Goal: Task Accomplishment & Management: Use online tool/utility

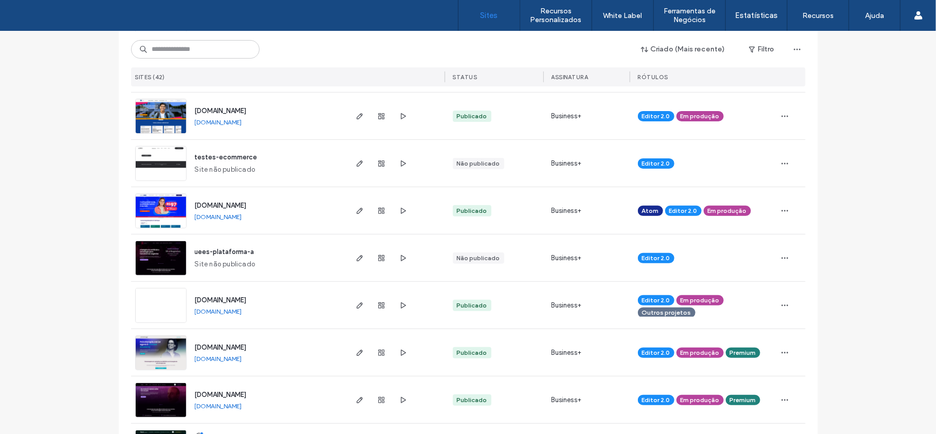
scroll to position [792, 0]
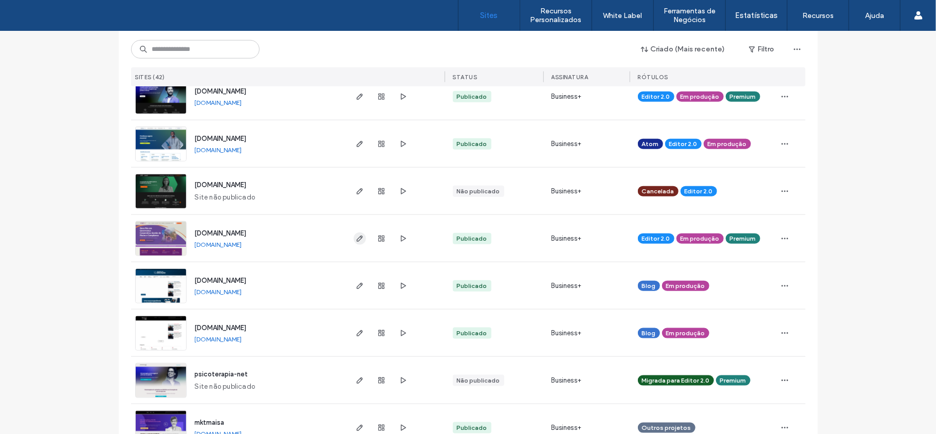
click at [356, 237] on use "button" at bounding box center [359, 238] width 6 height 6
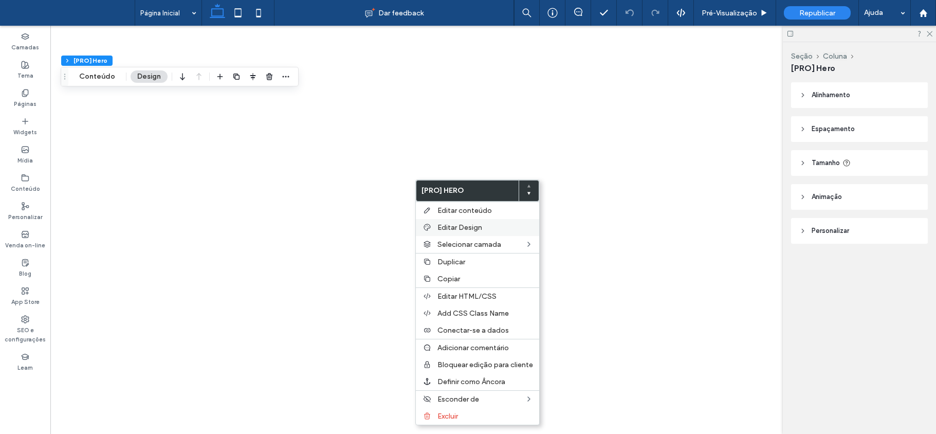
click at [462, 224] on span "Editar Design" at bounding box center [459, 227] width 45 height 9
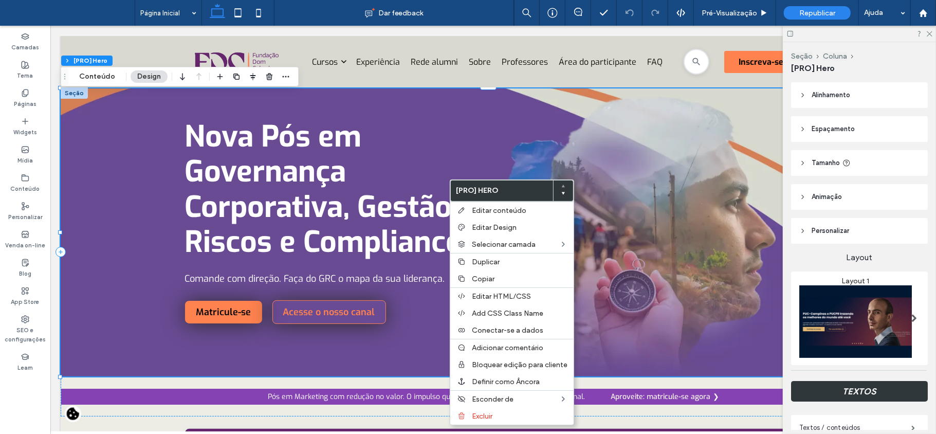
click at [911, 314] on span at bounding box center [914, 318] width 6 height 8
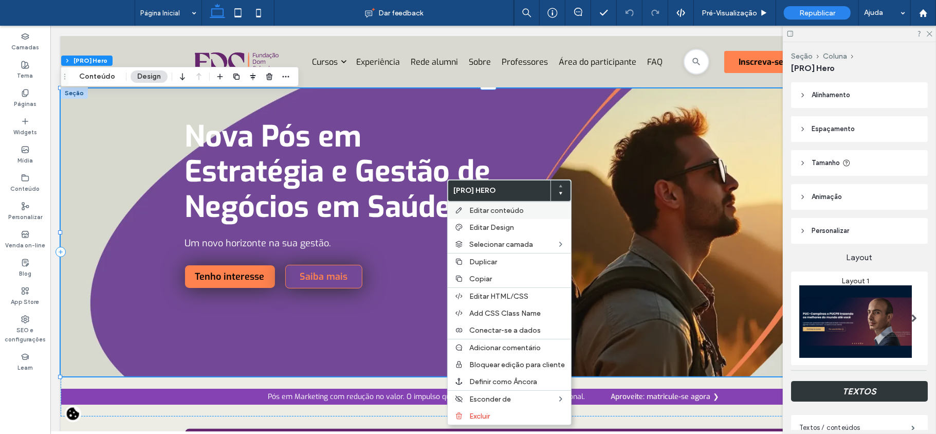
click at [497, 213] on span "Editar conteúdo" at bounding box center [496, 210] width 54 height 9
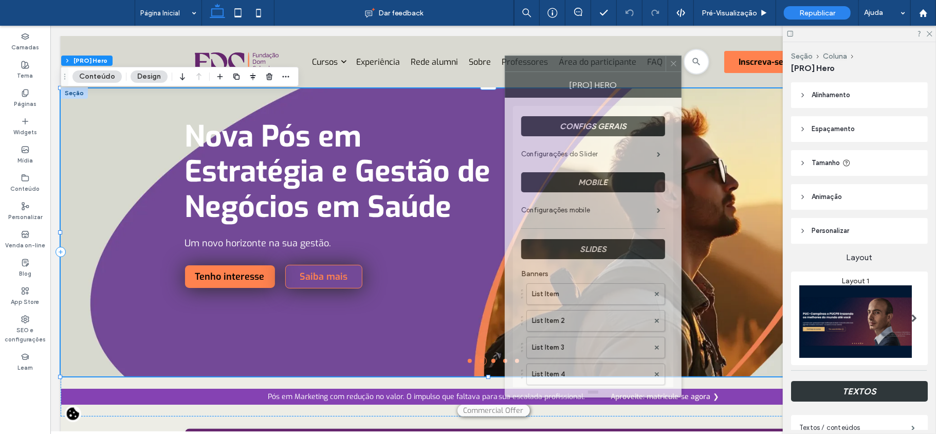
drag, startPoint x: 808, startPoint y: 52, endPoint x: 564, endPoint y: 62, distance: 244.3
click at [564, 62] on div at bounding box center [585, 63] width 160 height 15
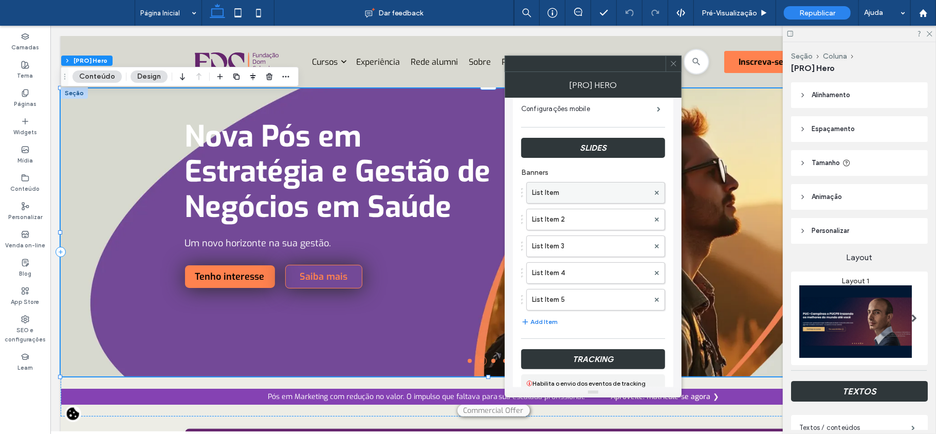
scroll to position [137, 0]
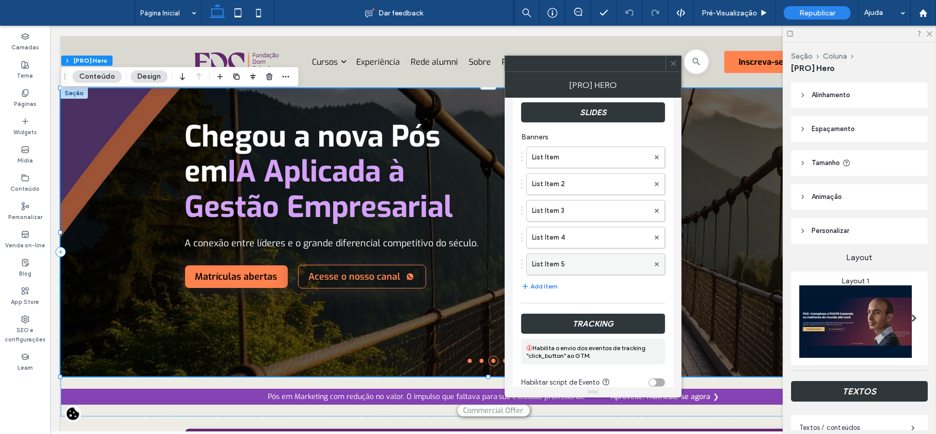
click at [622, 265] on label "List Item 5" at bounding box center [590, 264] width 117 height 21
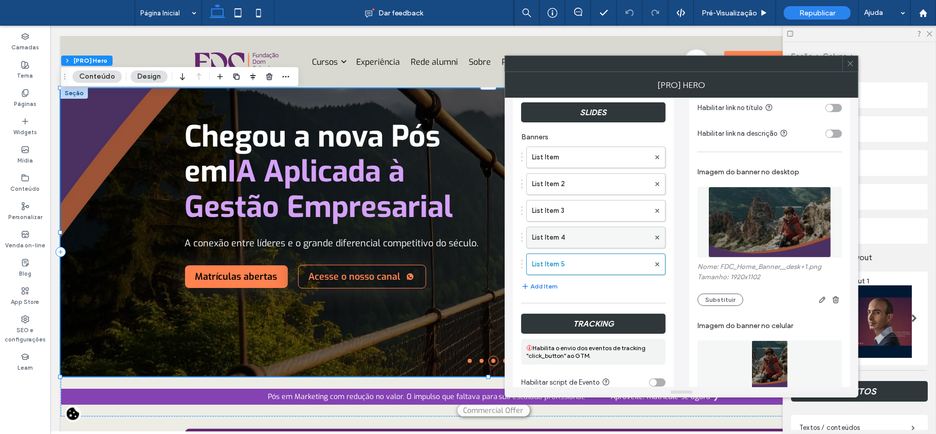
click at [577, 241] on label "List Item 4" at bounding box center [591, 237] width 118 height 21
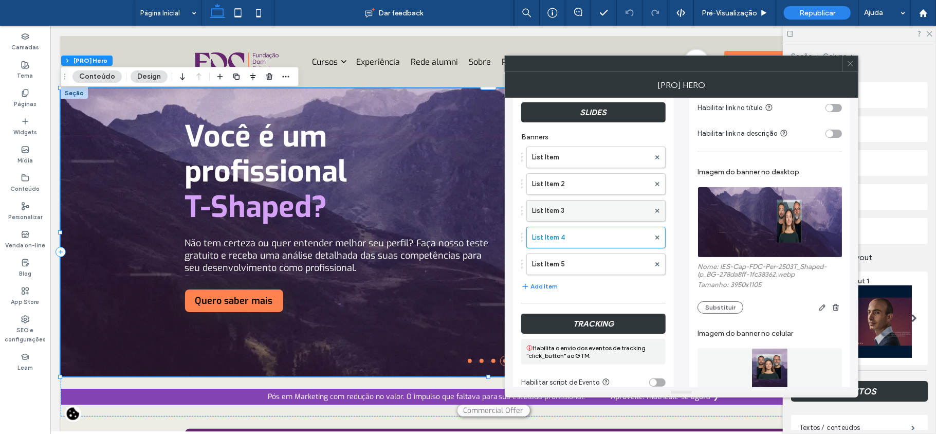
click at [584, 217] on label "List Item 3" at bounding box center [591, 210] width 118 height 21
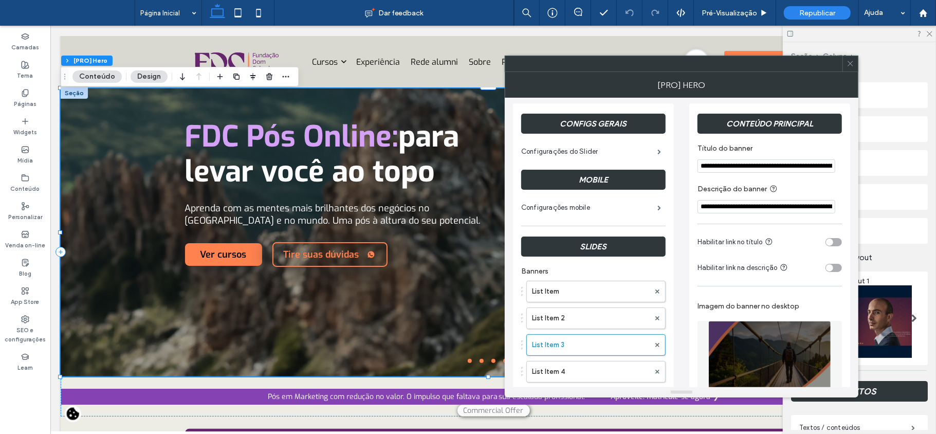
scroll to position [0, 0]
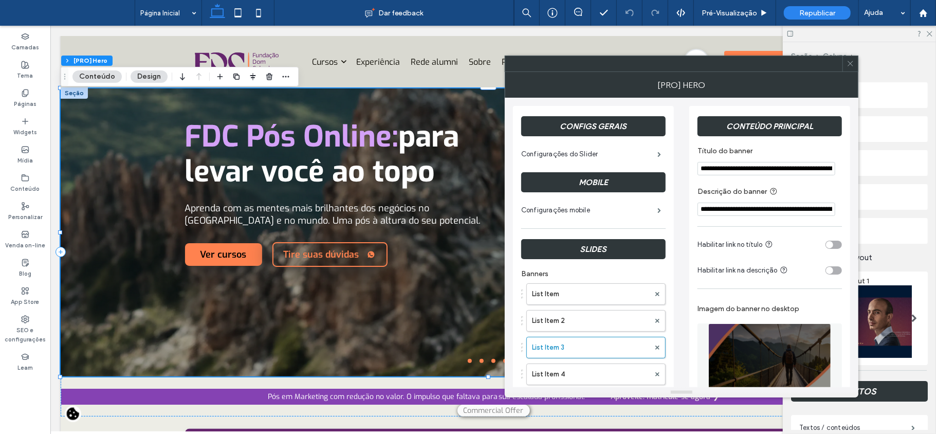
drag, startPoint x: 769, startPoint y: 165, endPoint x: 652, endPoint y: 81, distance: 144.3
click at [877, 173] on body ".wqwq-1{fill:#231f20;} .cls-1q, .cls-2q { fill-rule: evenodd; } .cls-2q { fill:…" at bounding box center [468, 217] width 936 height 434
click at [652, 81] on div "[PRO] Hero" at bounding box center [682, 85] width 354 height 26
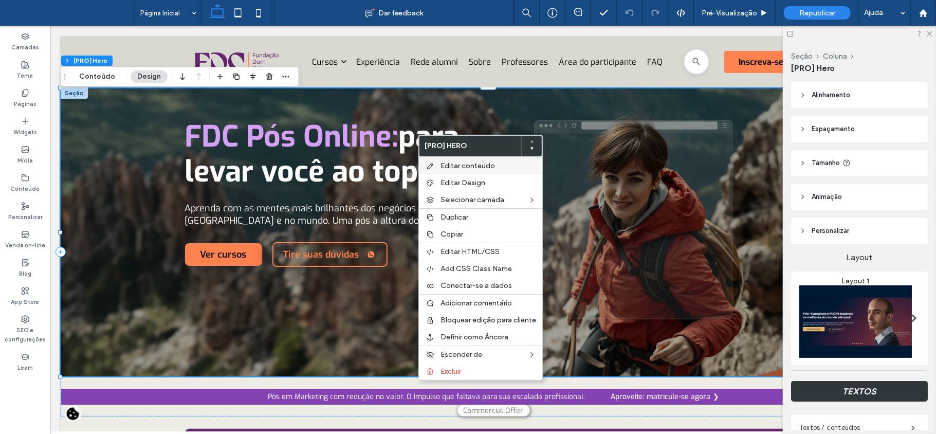
click at [461, 165] on span "Editar conteúdo" at bounding box center [467, 165] width 54 height 9
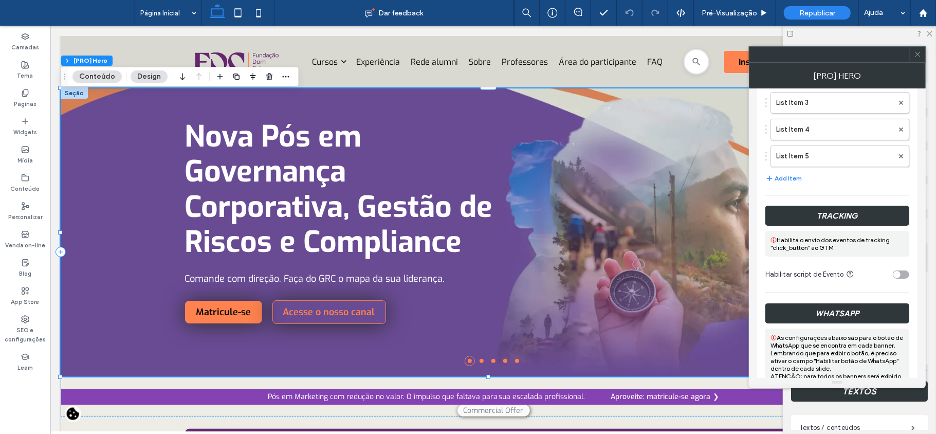
scroll to position [274, 0]
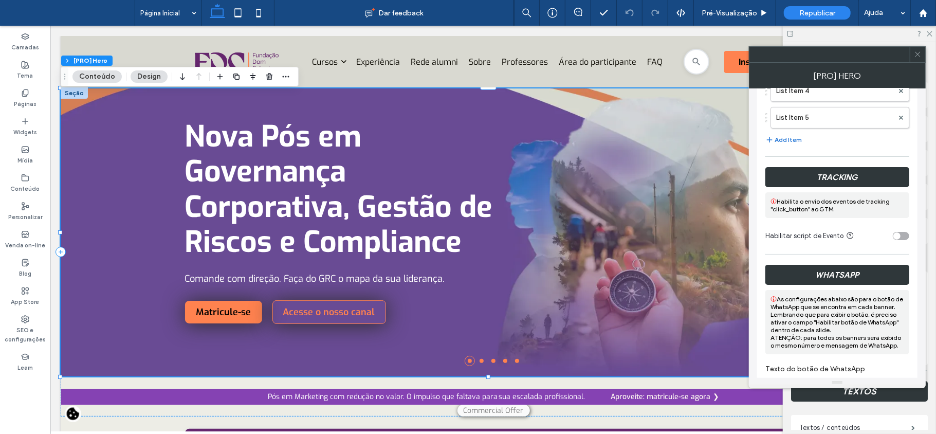
click at [779, 144] on button "Add Item" at bounding box center [783, 140] width 36 height 12
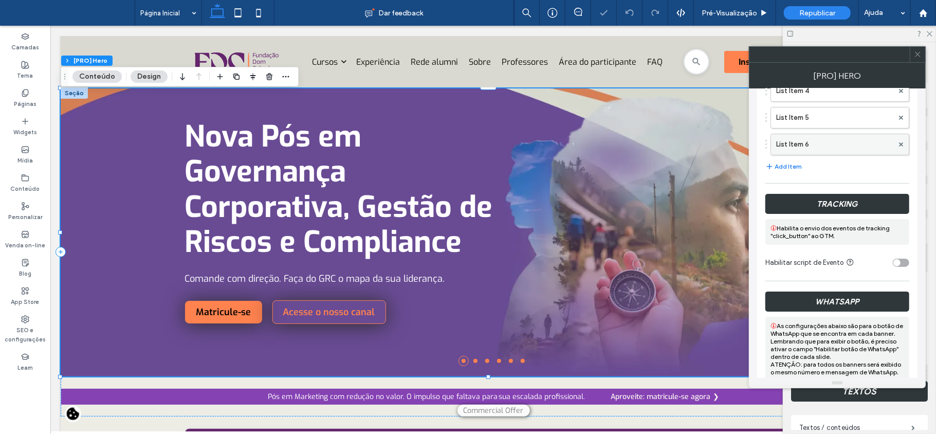
click at [778, 147] on label "List Item 6" at bounding box center [834, 144] width 117 height 21
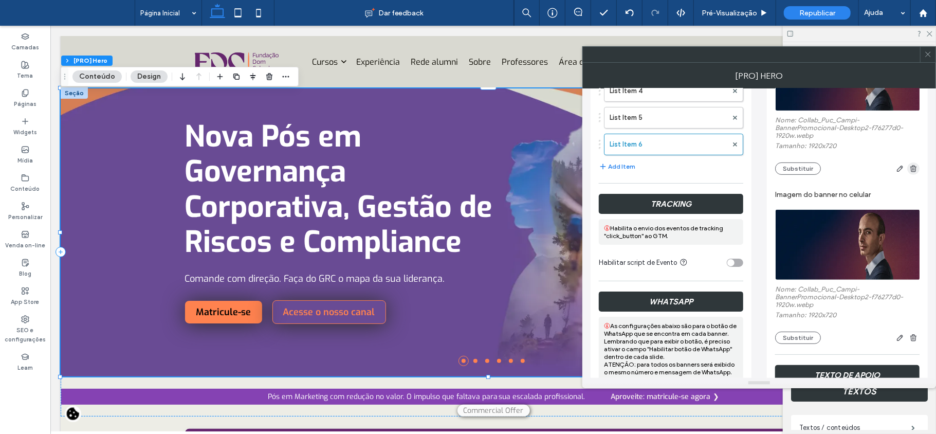
click at [910, 169] on icon "button" at bounding box center [913, 168] width 8 height 8
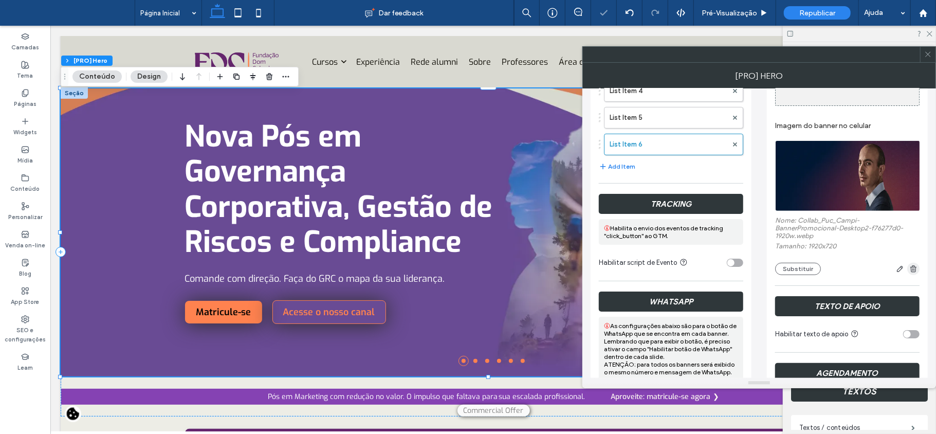
click at [915, 271] on icon "button" at bounding box center [913, 269] width 8 height 8
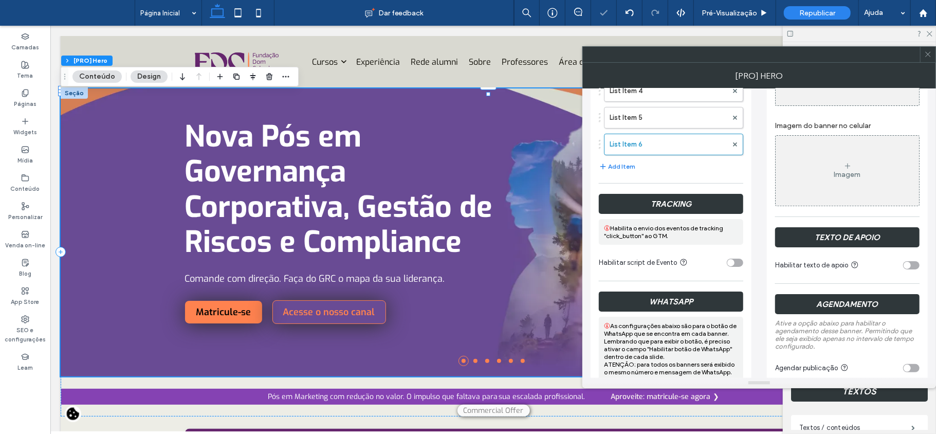
scroll to position [68, 0]
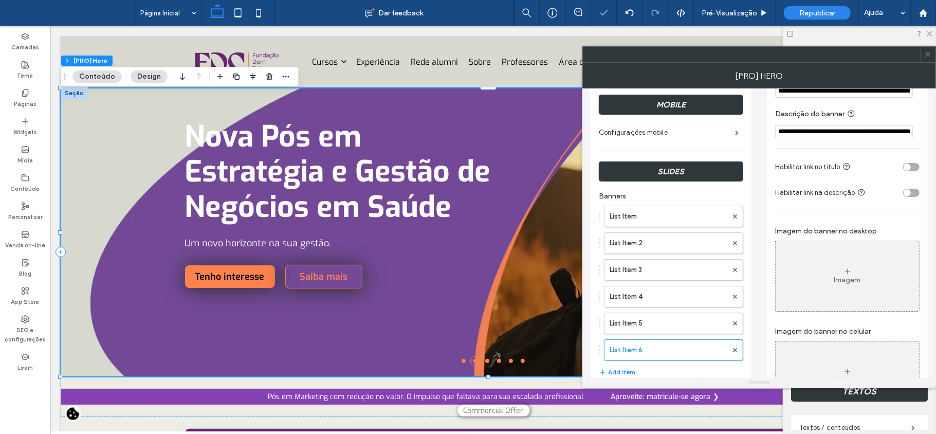
click at [861, 251] on div "Imagem" at bounding box center [847, 276] width 143 height 68
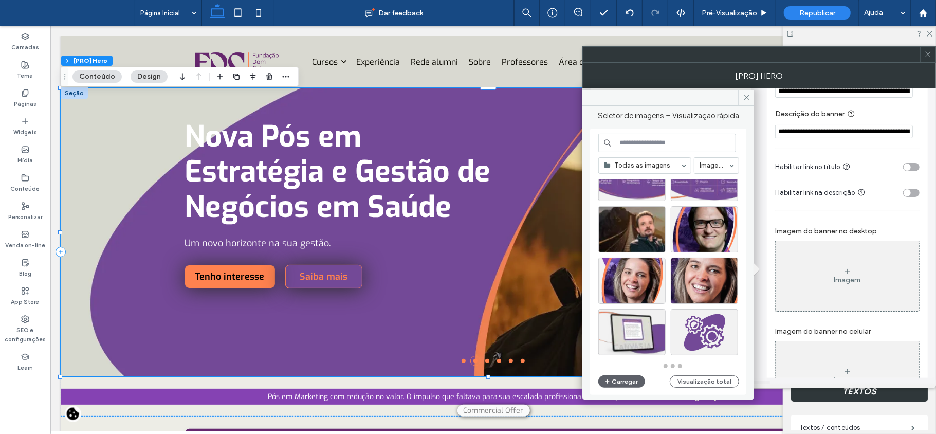
scroll to position [2301, 0]
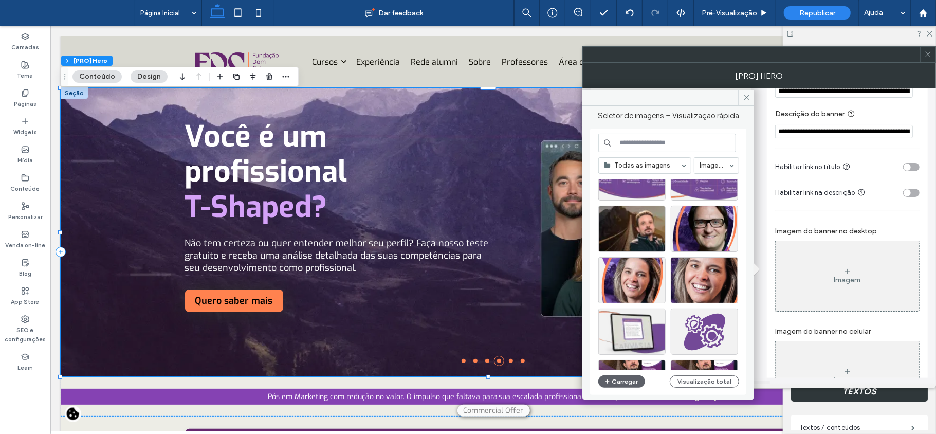
click at [662, 143] on input at bounding box center [667, 143] width 138 height 19
type input "****"
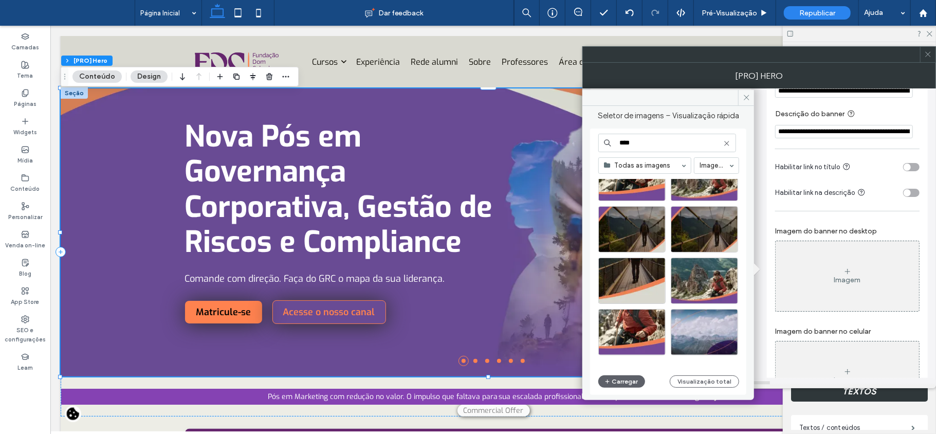
scroll to position [411, 0]
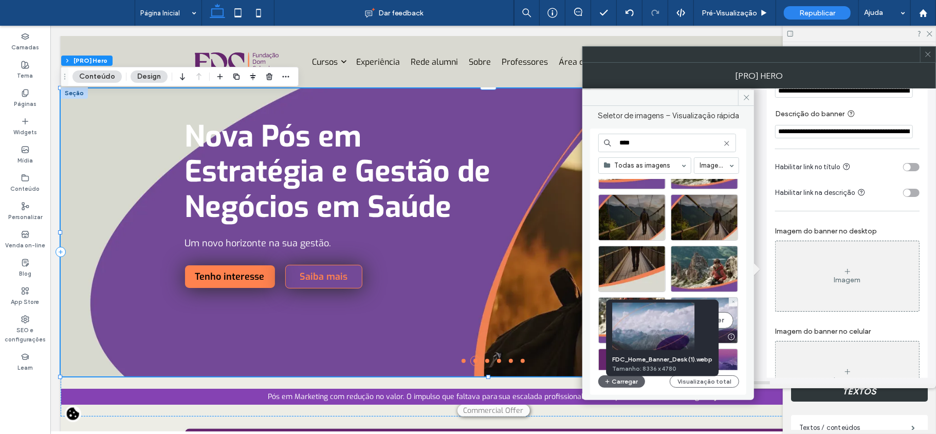
click at [734, 341] on div at bounding box center [731, 337] width 13 height 8
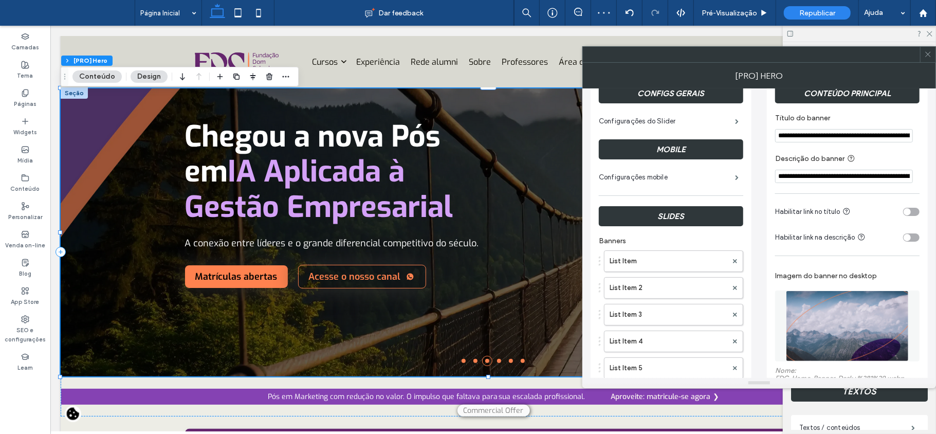
scroll to position [0, 0]
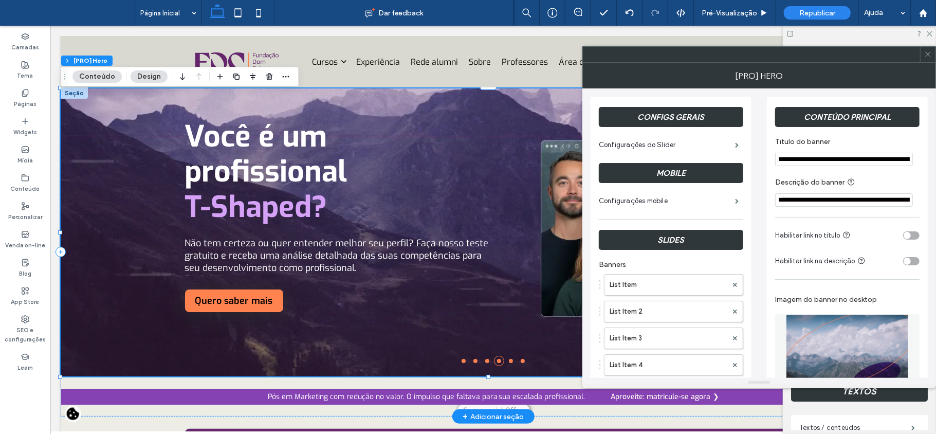
click at [508, 360] on li at bounding box center [510, 360] width 4 height 4
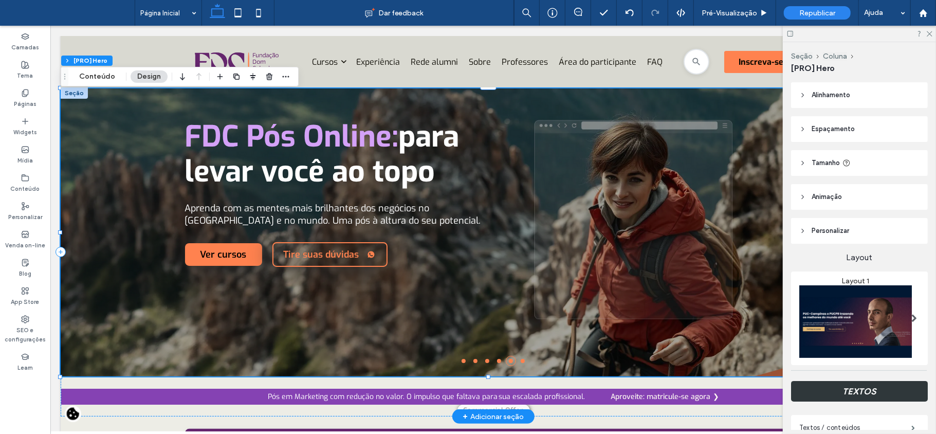
click at [520, 359] on li at bounding box center [522, 360] width 4 height 4
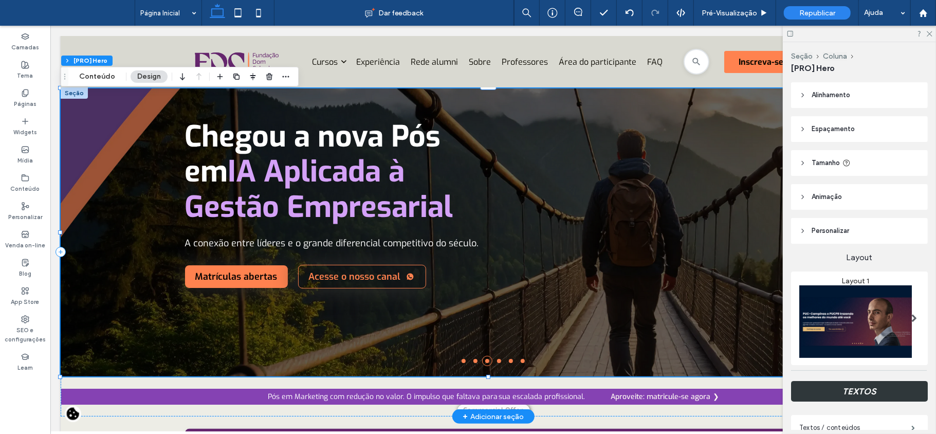
click at [473, 359] on li at bounding box center [475, 360] width 4 height 4
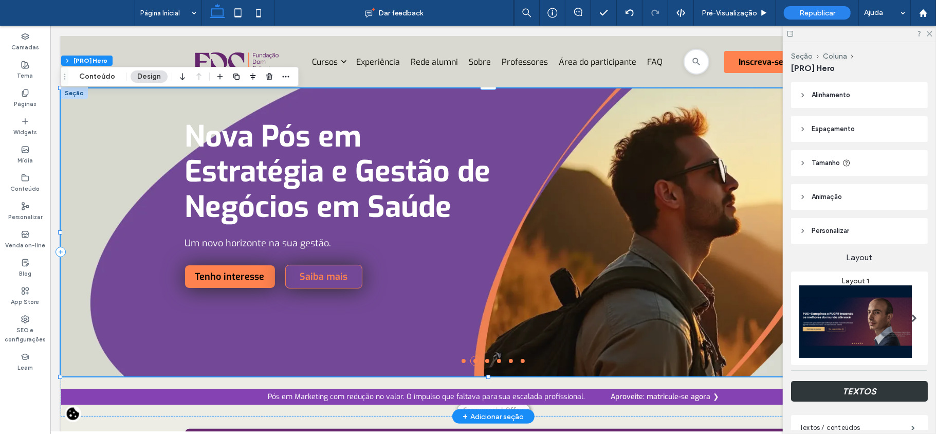
click at [485, 361] on li at bounding box center [487, 360] width 4 height 4
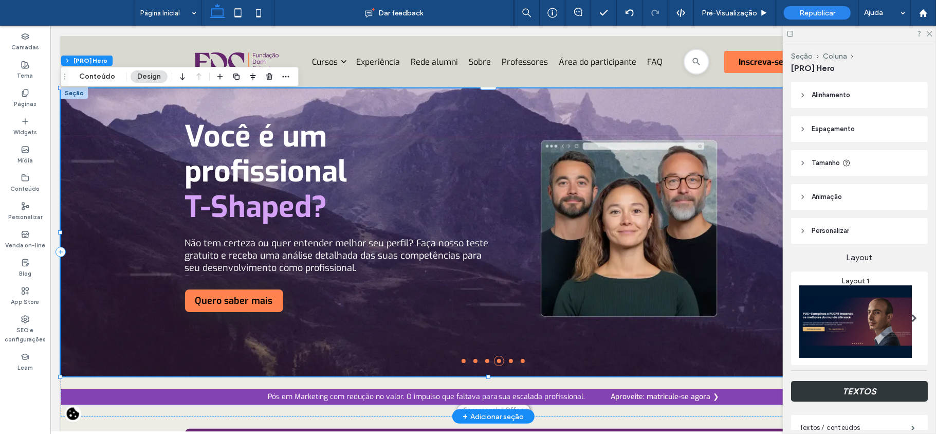
click at [485, 362] on li at bounding box center [487, 360] width 4 height 4
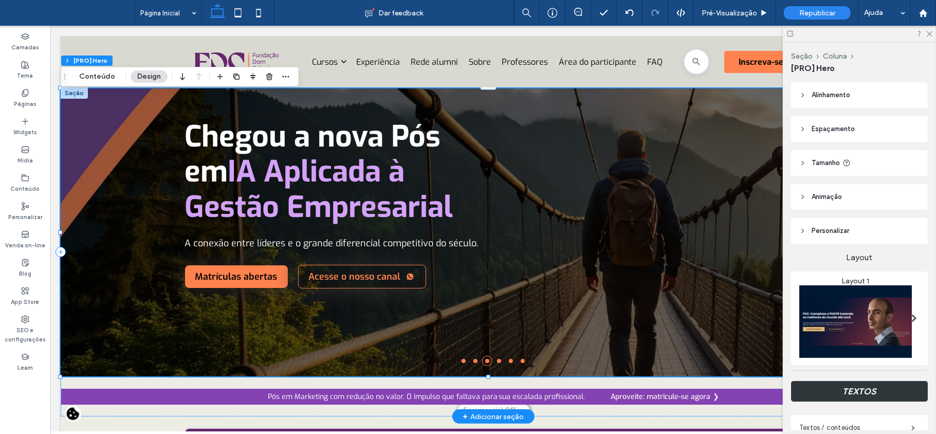
click at [496, 362] on li at bounding box center [498, 360] width 4 height 4
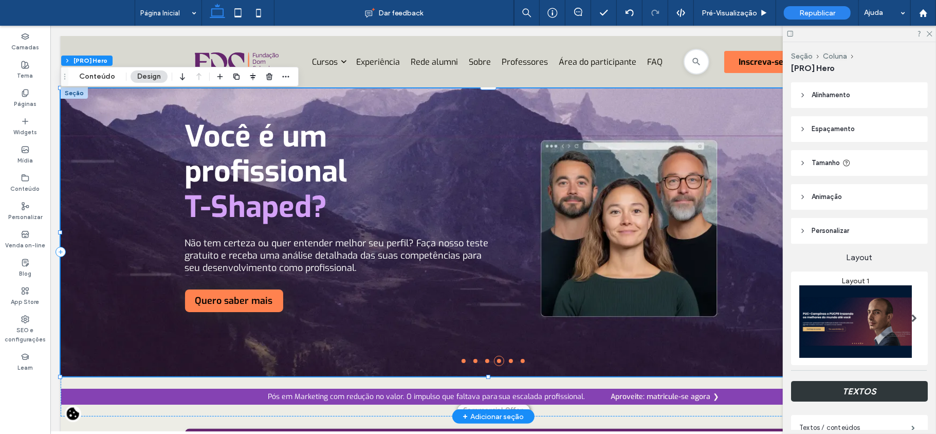
click at [508, 360] on li at bounding box center [510, 360] width 4 height 4
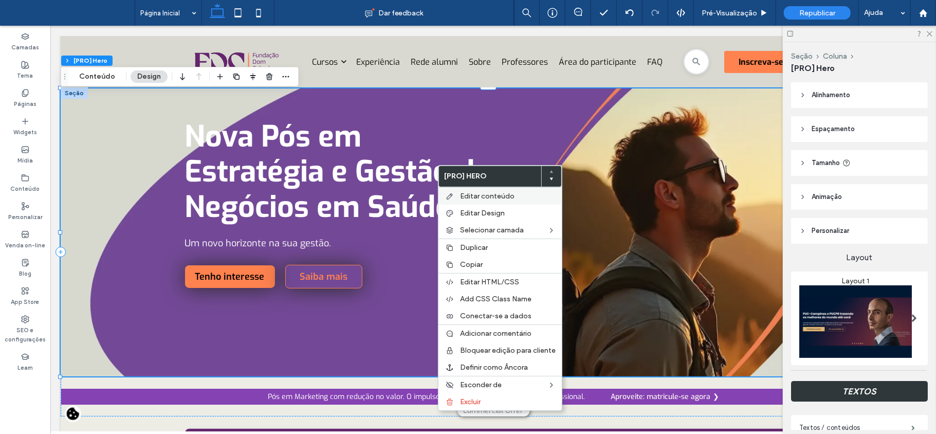
click at [464, 196] on span "Editar conteúdo" at bounding box center [487, 196] width 54 height 9
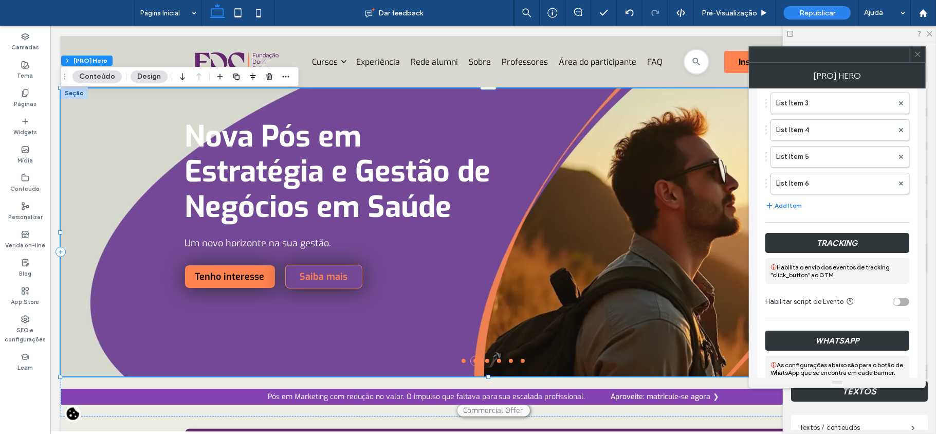
scroll to position [274, 0]
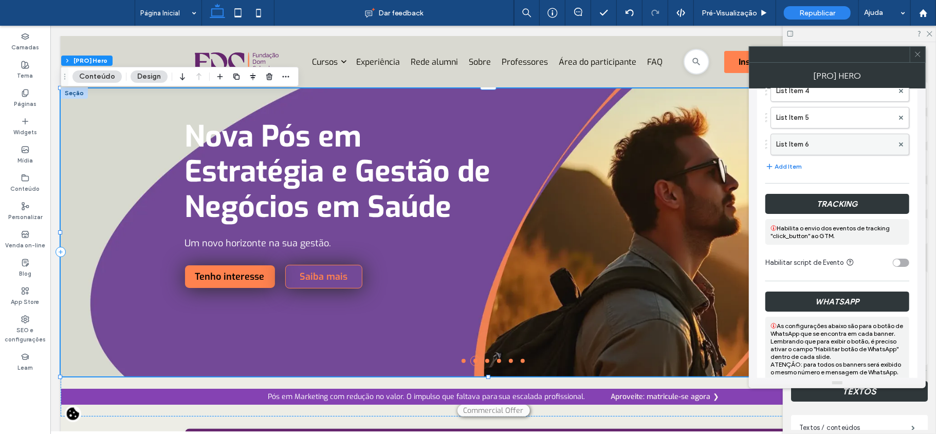
click at [800, 146] on label "List Item 6" at bounding box center [834, 144] width 117 height 21
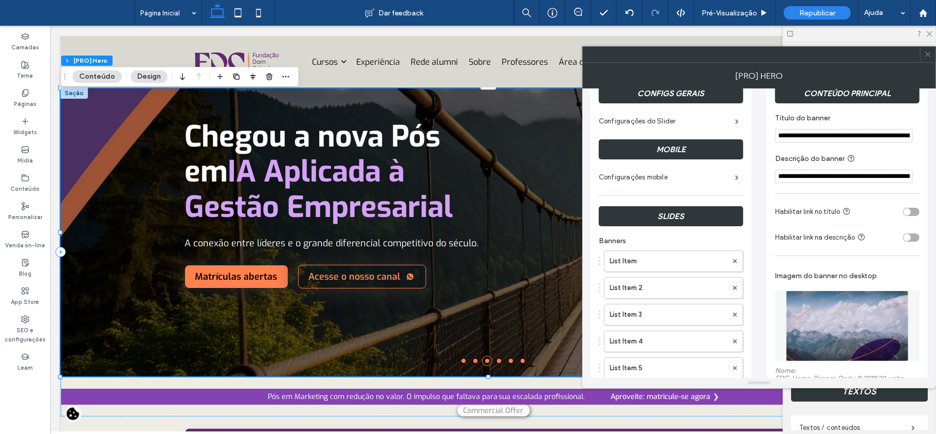
scroll to position [0, 0]
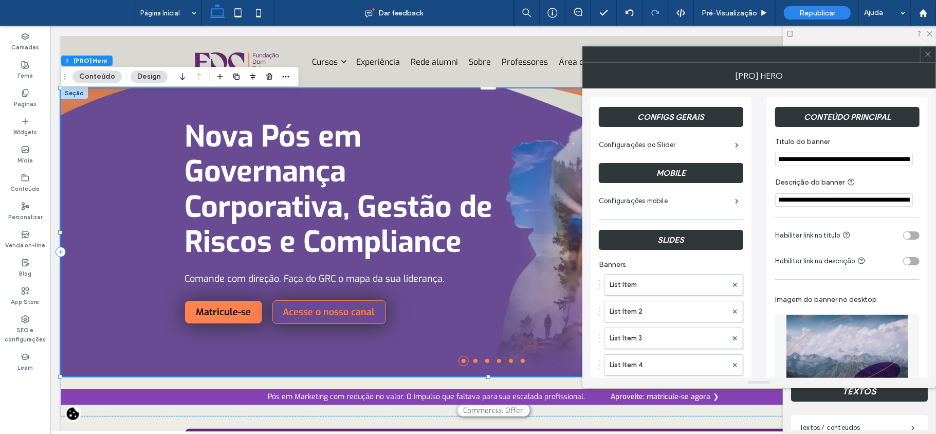
drag, startPoint x: 872, startPoint y: 228, endPoint x: 856, endPoint y: 212, distance: 22.9
click at [872, 228] on section "Habilitar link no título" at bounding box center [847, 236] width 144 height 26
click at [842, 200] on input "**********" at bounding box center [844, 199] width 138 height 13
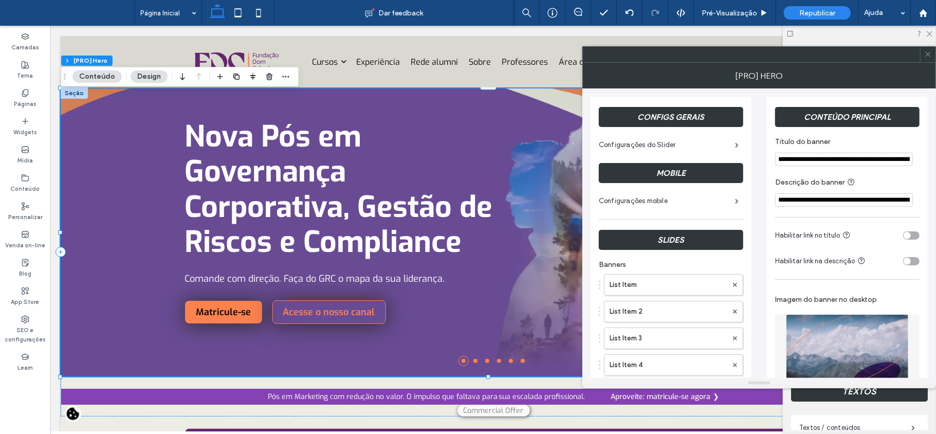
paste input "**********"
type input "**********"
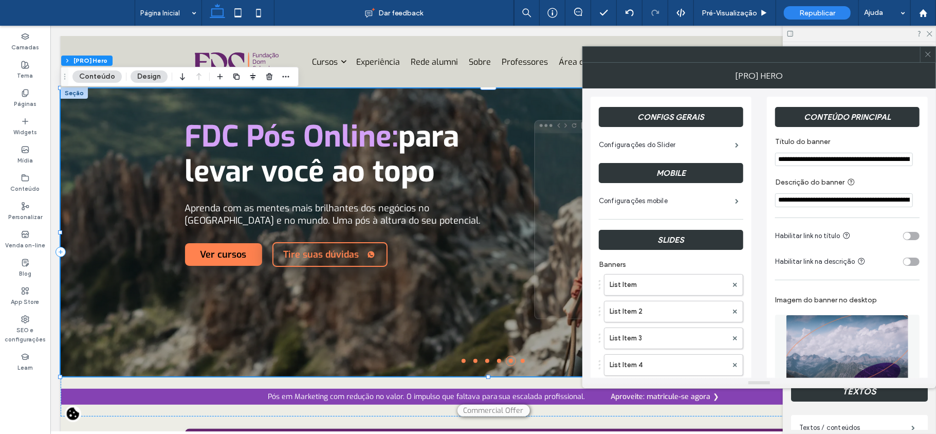
click at [882, 161] on input "**********" at bounding box center [844, 159] width 138 height 13
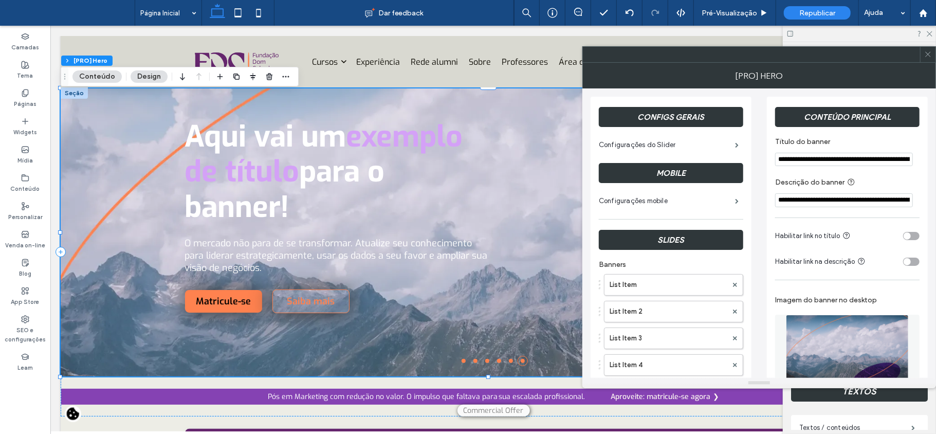
click at [882, 161] on input "**********" at bounding box center [844, 159] width 138 height 13
paste input "Título do banner"
drag, startPoint x: 880, startPoint y: 162, endPoint x: 621, endPoint y: 131, distance: 261.0
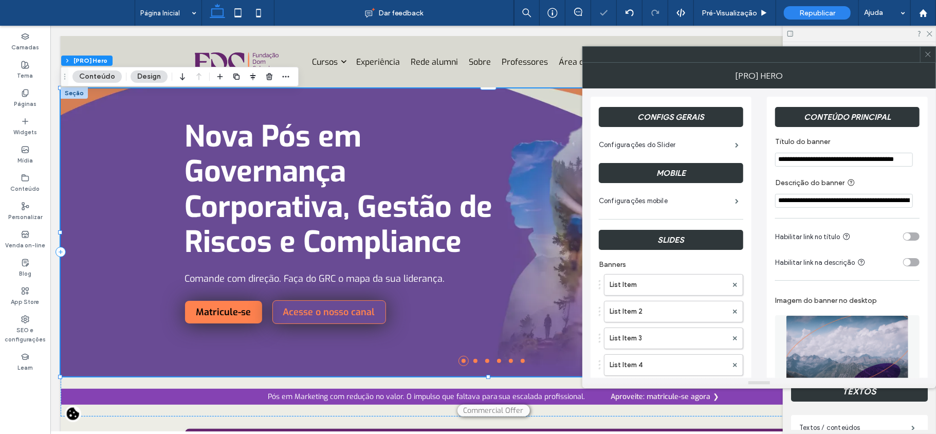
click at [790, 157] on input "**********" at bounding box center [844, 160] width 138 height 14
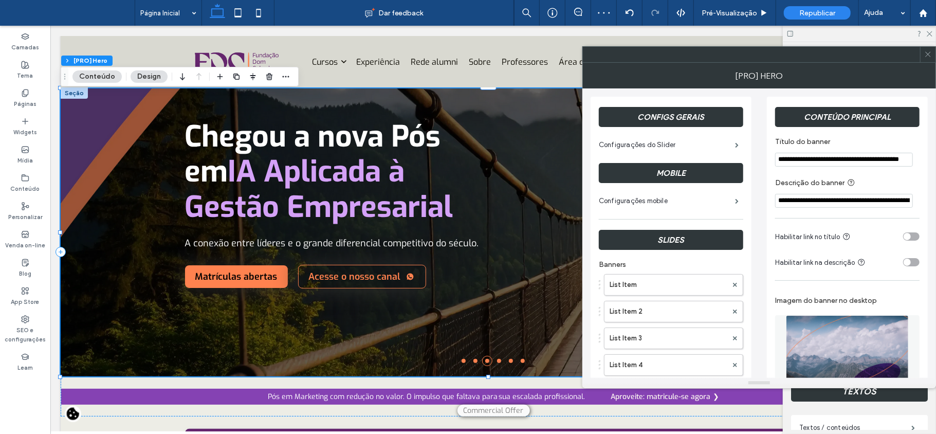
drag, startPoint x: 790, startPoint y: 157, endPoint x: 757, endPoint y: 149, distance: 33.8
click at [780, 159] on input "**********" at bounding box center [844, 160] width 138 height 14
click at [783, 159] on input "**********" at bounding box center [844, 160] width 138 height 14
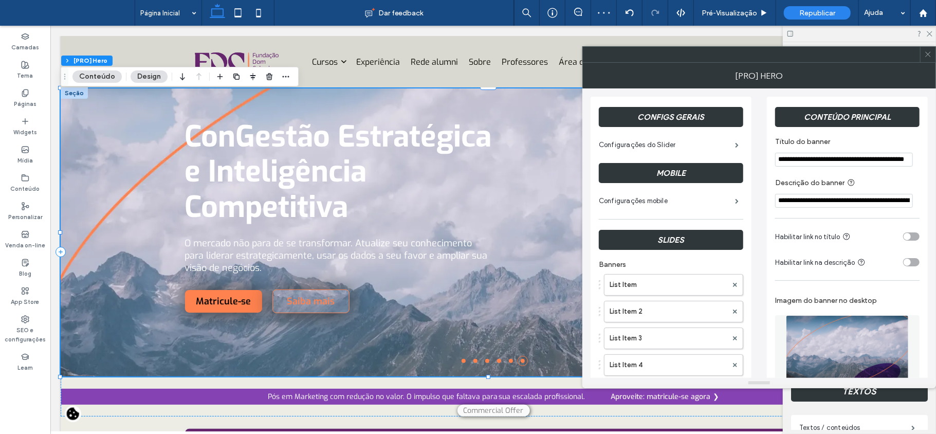
type input "**********"
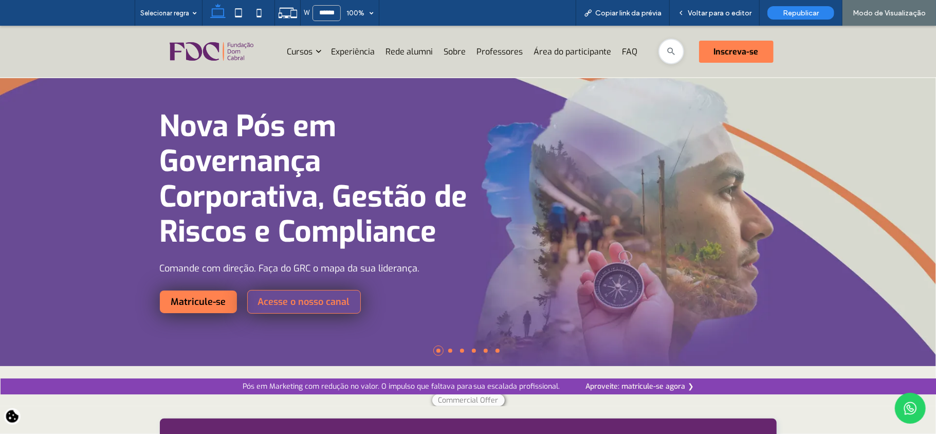
click at [412, 137] on h1 "Nova Pós em Governança Corporativa, Gestão de Riscos e Compliance" at bounding box center [314, 178] width 308 height 141
click at [718, 9] on span "Voltar para o editor" at bounding box center [720, 13] width 64 height 9
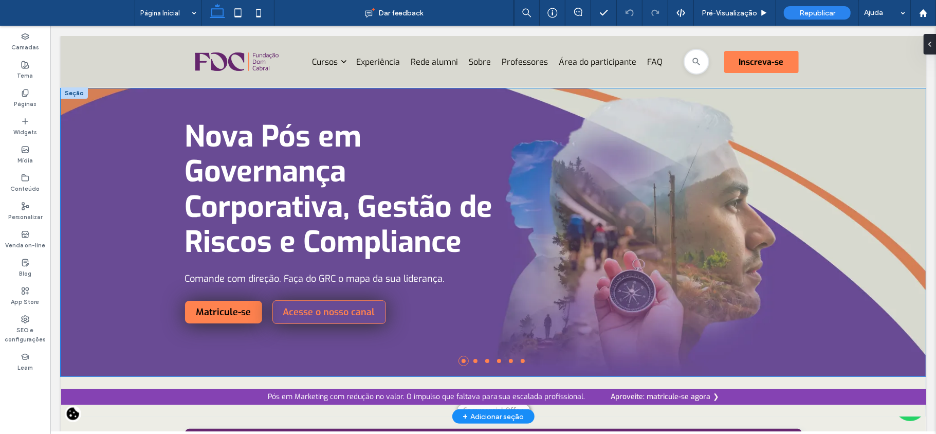
click at [417, 181] on h1 "Nova Pós em Governança Corporativa, Gestão de Riscos e Compliance" at bounding box center [339, 189] width 308 height 141
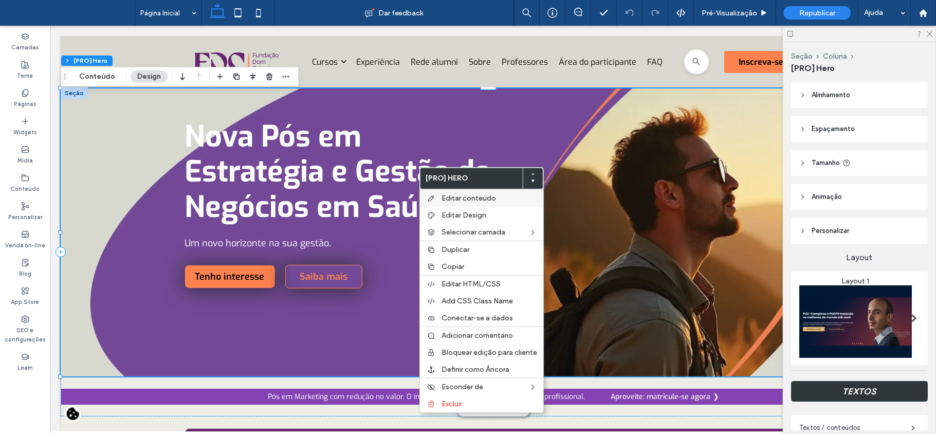
click at [436, 194] on div "Editar conteúdo" at bounding box center [481, 197] width 123 height 17
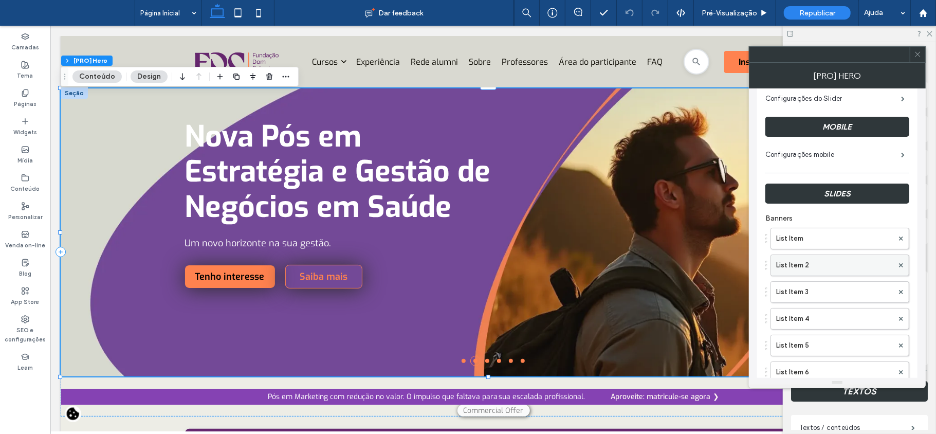
scroll to position [137, 0]
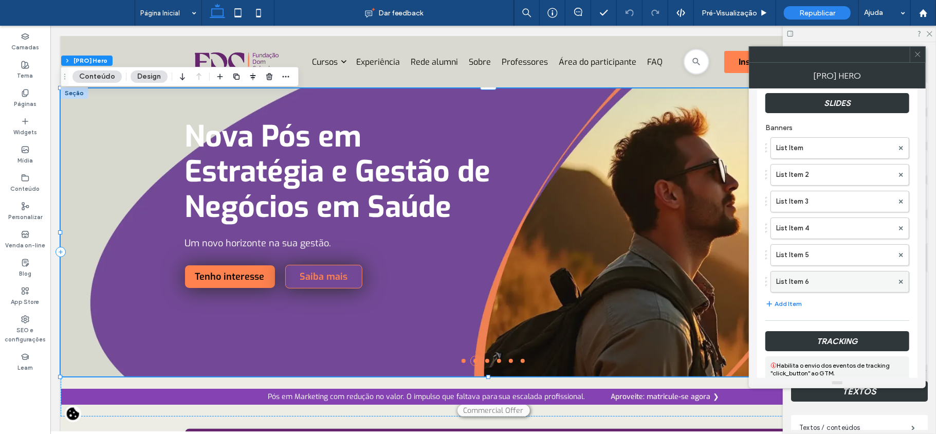
click at [802, 280] on label "List Item 6" at bounding box center [834, 281] width 117 height 21
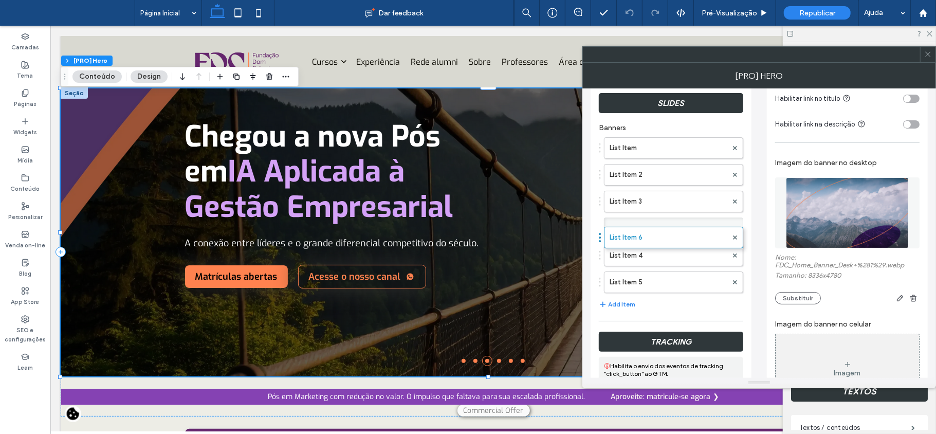
drag, startPoint x: 675, startPoint y: 284, endPoint x: 599, endPoint y: 151, distance: 152.9
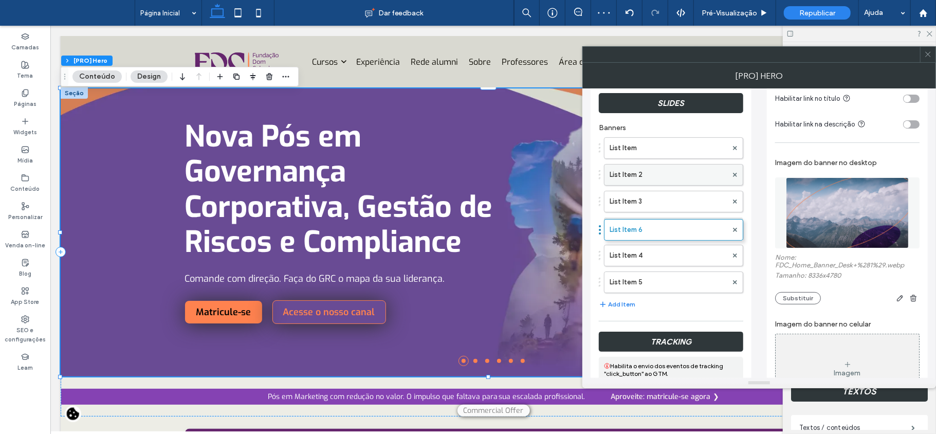
drag, startPoint x: 646, startPoint y: 282, endPoint x: 646, endPoint y: 165, distance: 116.7
type input "**********"
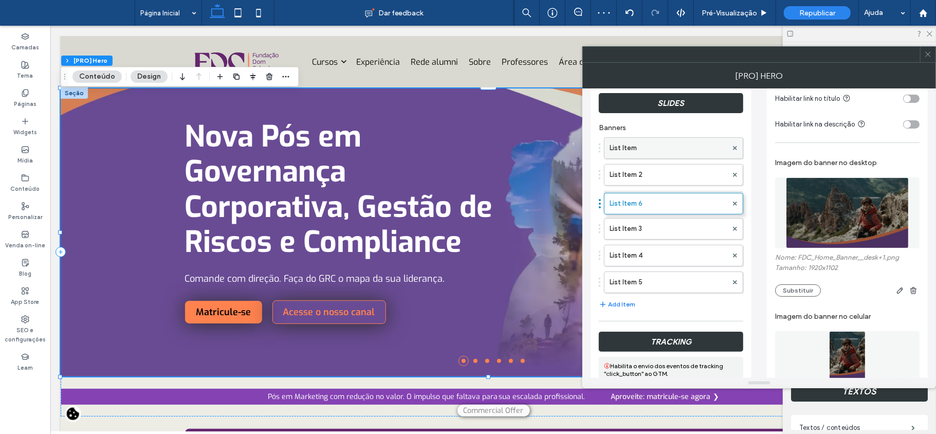
drag, startPoint x: 654, startPoint y: 282, endPoint x: 650, endPoint y: 146, distance: 136.2
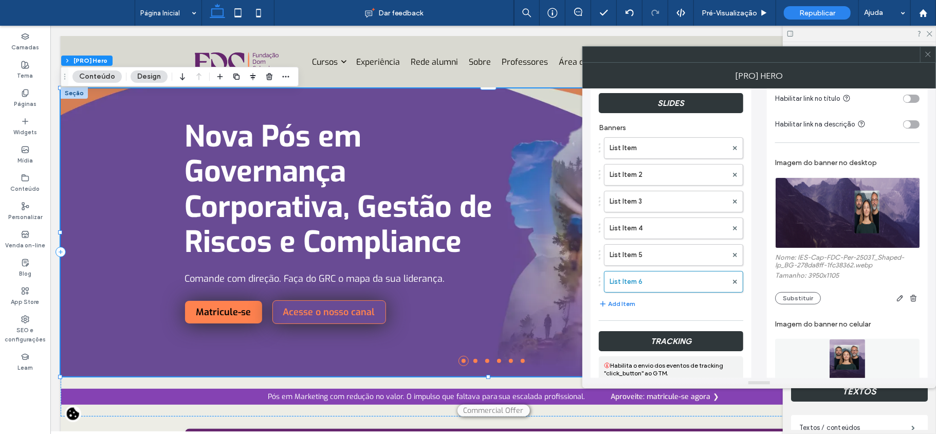
drag, startPoint x: 654, startPoint y: 255, endPoint x: 654, endPoint y: 297, distance: 41.6
click at [654, 297] on div "List Item List Item 2 List Item 3 List Item 4 List Item 5 List Item 6 Add Item" at bounding box center [671, 223] width 144 height 183
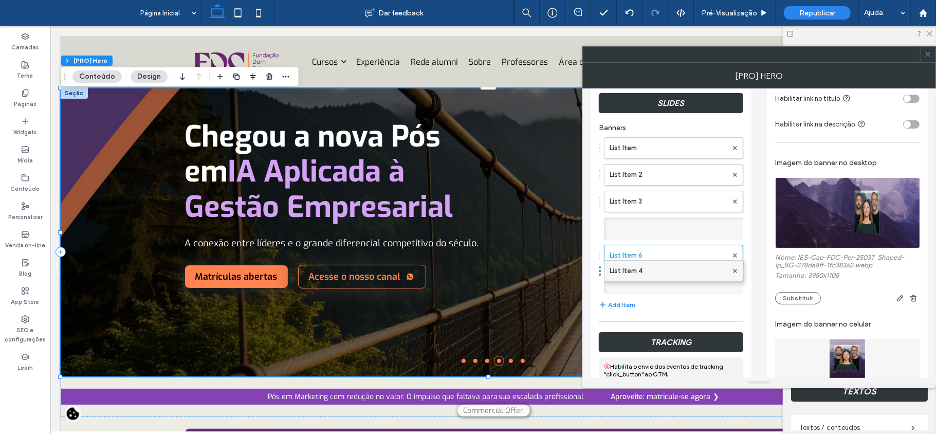
drag, startPoint x: 659, startPoint y: 229, endPoint x: 656, endPoint y: 260, distance: 30.9
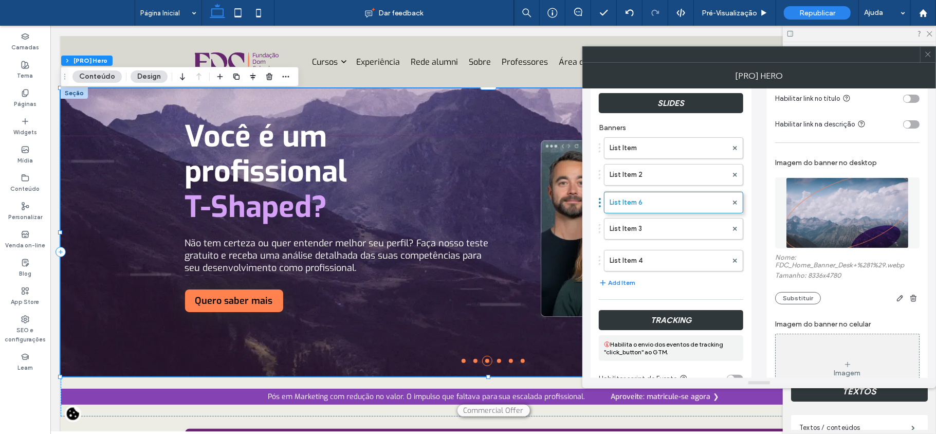
drag, startPoint x: 646, startPoint y: 224, endPoint x: 650, endPoint y: 190, distance: 34.6
click at [650, 190] on div "List Item List Item 2 List Item 6 List Item 3 List Item 5 List Item 4 List Item…" at bounding box center [671, 201] width 144 height 139
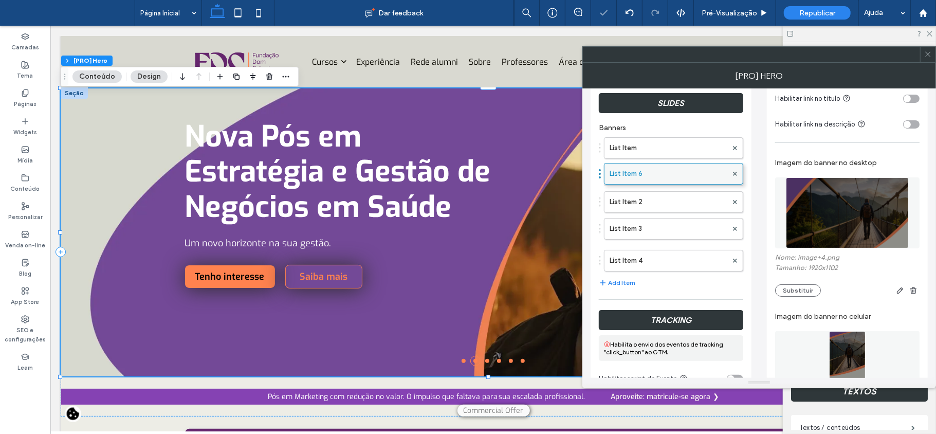
drag, startPoint x: 656, startPoint y: 205, endPoint x: 659, endPoint y: 164, distance: 40.2
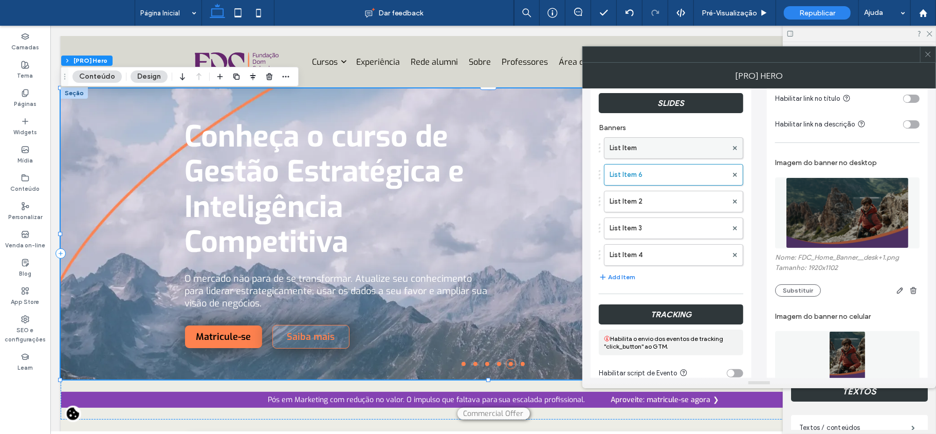
click at [635, 141] on label "List Item" at bounding box center [669, 148] width 118 height 21
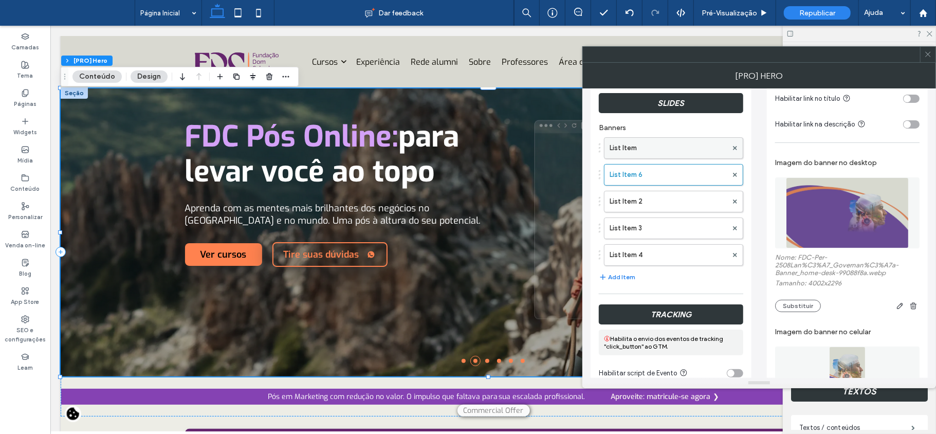
click at [659, 143] on label "List Item" at bounding box center [669, 148] width 118 height 21
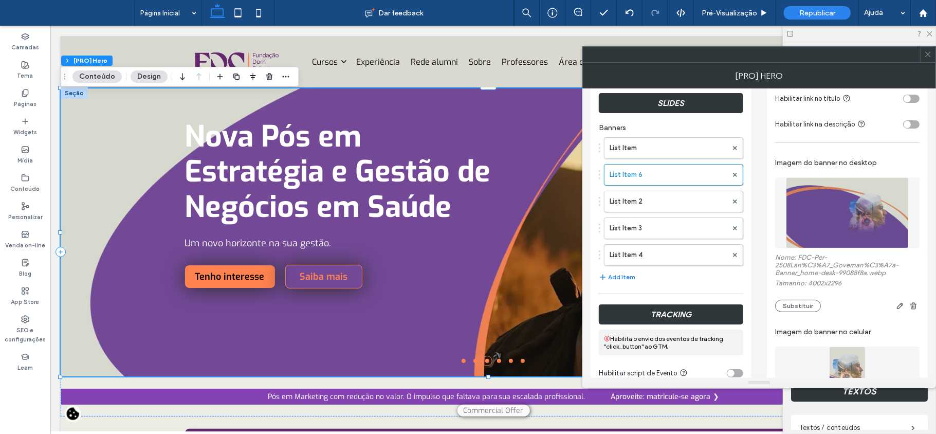
click at [930, 63] on div "[PRO] Hero" at bounding box center [759, 76] width 354 height 26
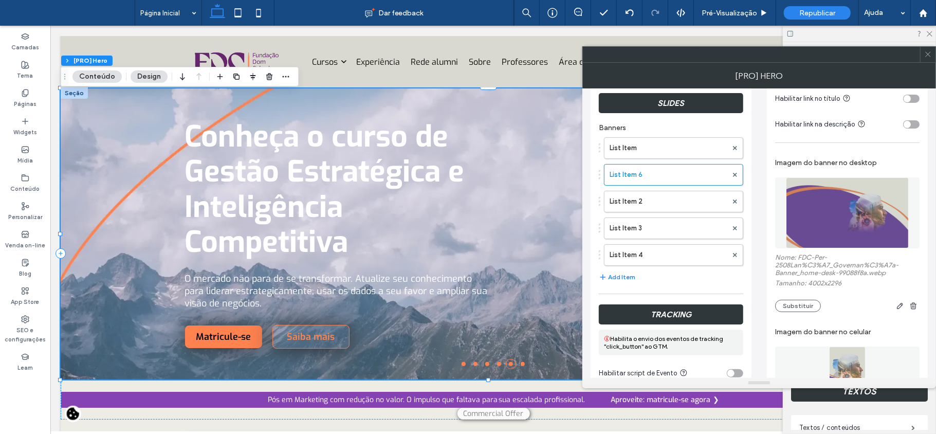
click at [929, 56] on icon at bounding box center [928, 54] width 8 height 8
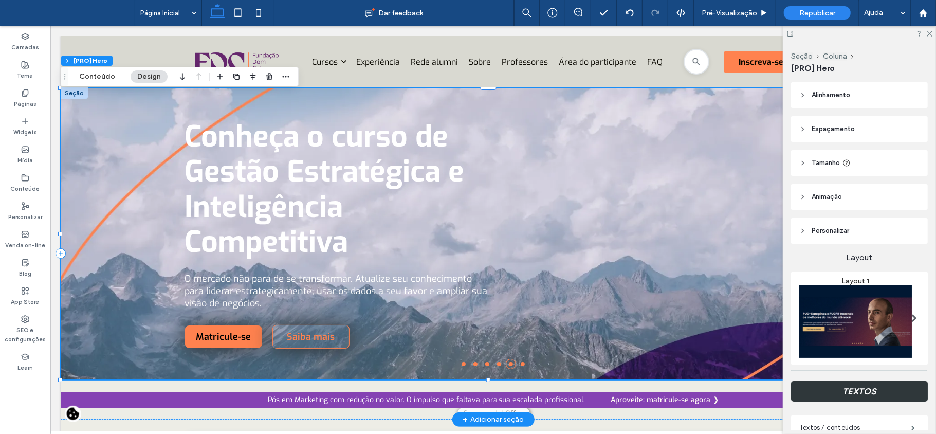
click at [461, 363] on li at bounding box center [463, 363] width 4 height 4
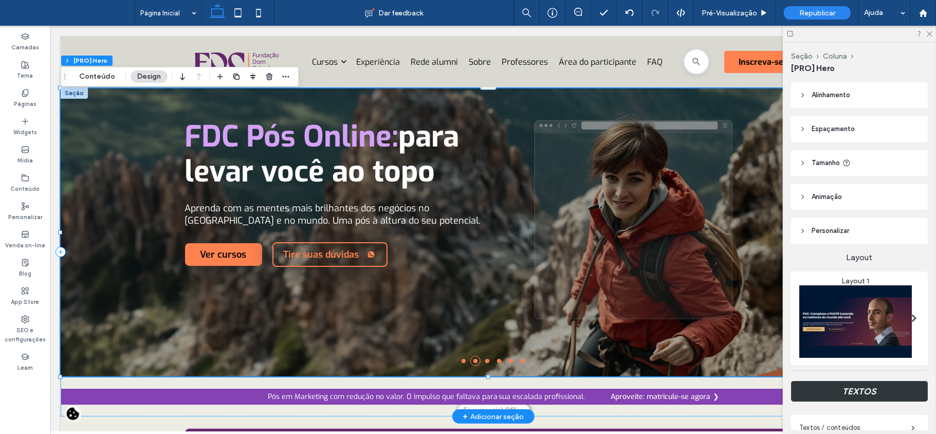
click at [461, 362] on li at bounding box center [463, 360] width 4 height 4
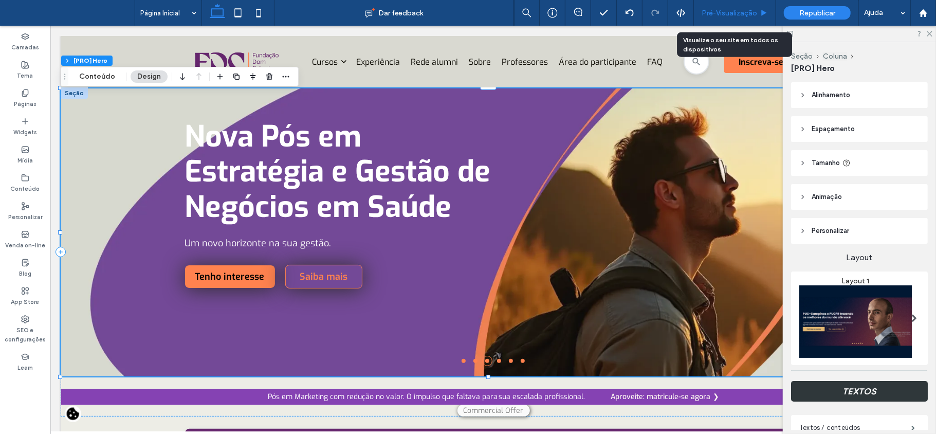
click at [731, 12] on span "Pré-Visualizaçāo" at bounding box center [730, 13] width 56 height 9
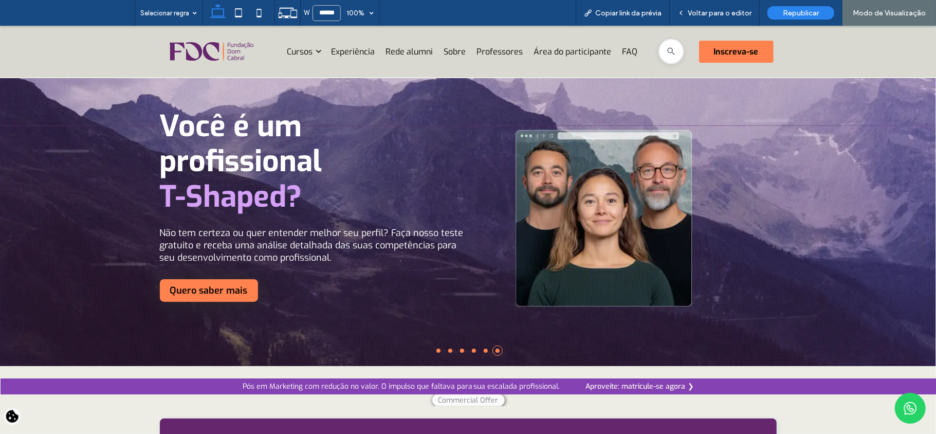
click at [436, 352] on li at bounding box center [438, 350] width 4 height 4
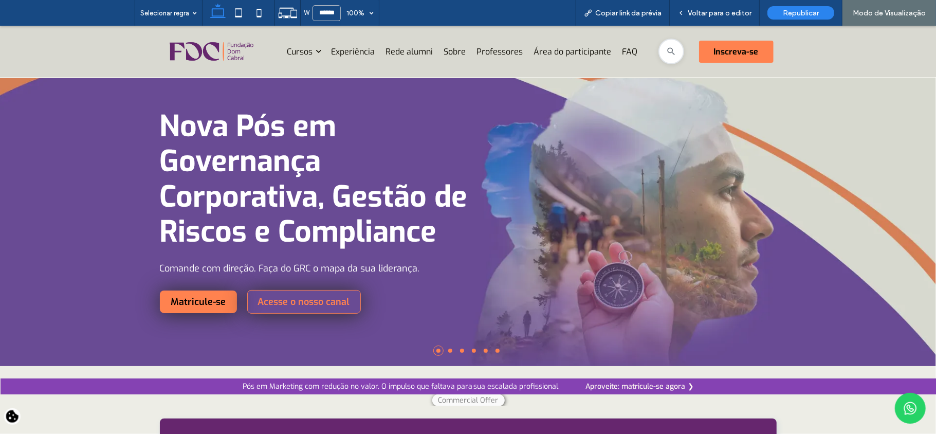
click at [448, 351] on li at bounding box center [450, 350] width 4 height 4
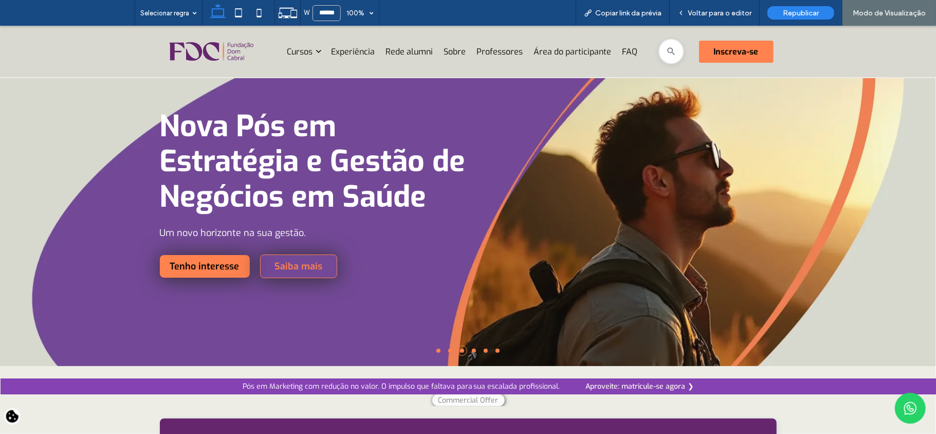
click at [448, 349] on li at bounding box center [450, 350] width 4 height 4
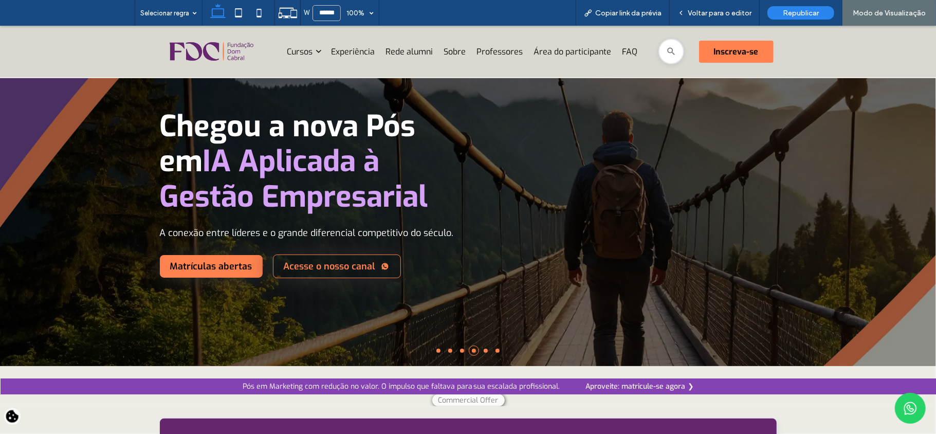
click at [484, 349] on li at bounding box center [486, 350] width 4 height 4
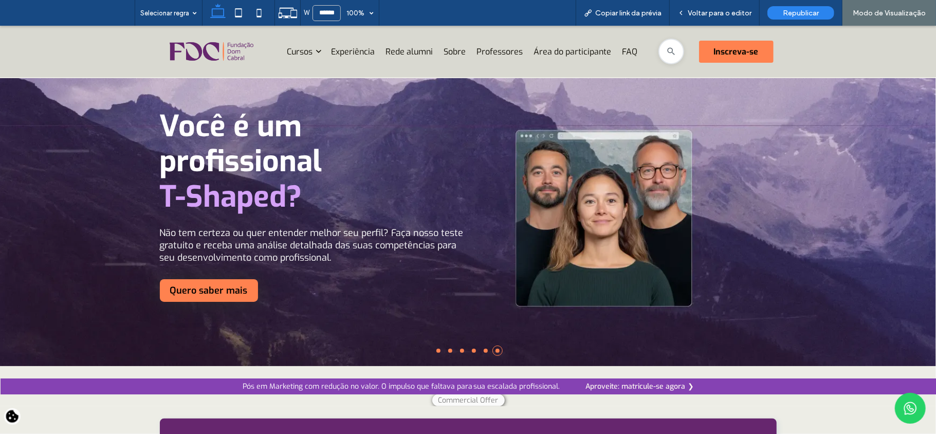
click at [484, 349] on li at bounding box center [486, 350] width 4 height 4
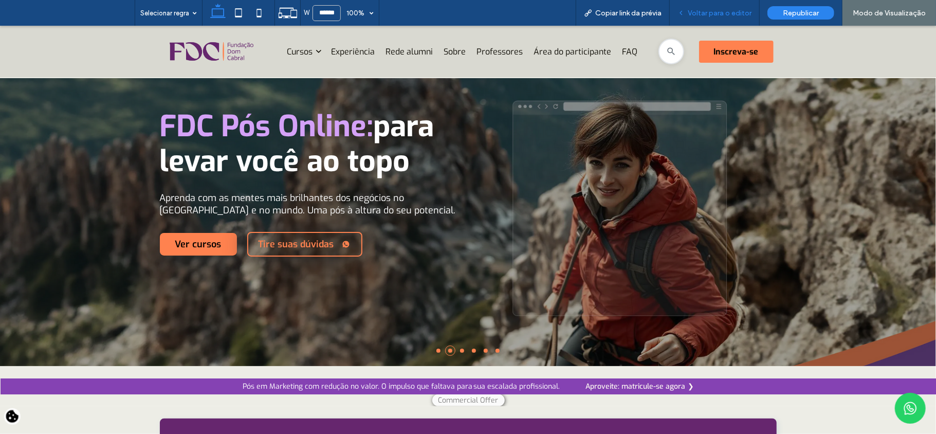
click at [731, 11] on span "Voltar para o editor" at bounding box center [720, 13] width 64 height 9
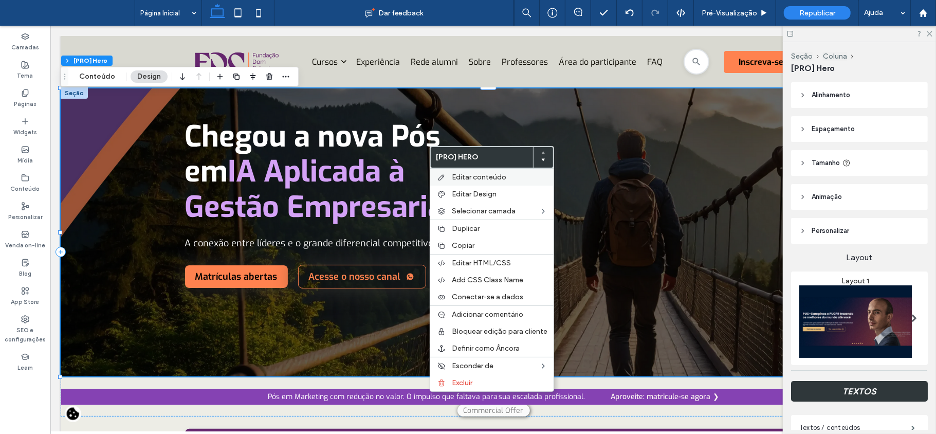
click at [460, 177] on span "Editar conteúdo" at bounding box center [479, 177] width 54 height 9
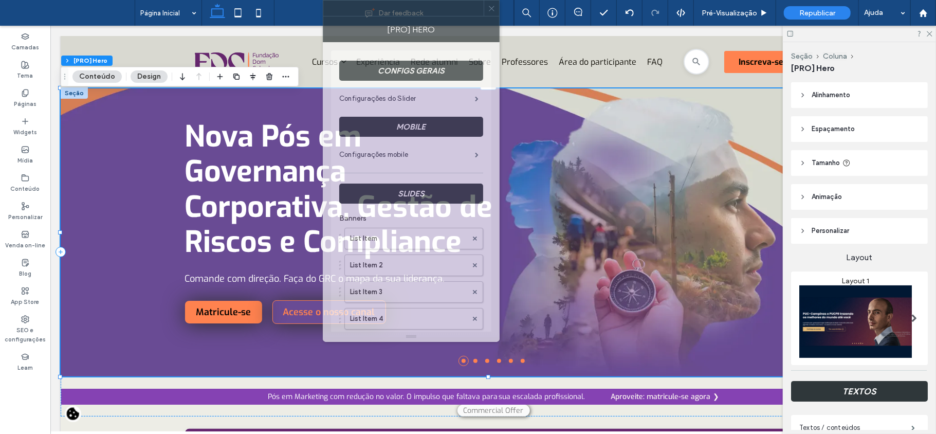
drag, startPoint x: 872, startPoint y: 64, endPoint x: 446, endPoint y: -1, distance: 431.0
click at [446, 0] on html ".wqwq-1{fill:#231f20;} .cls-1q, .cls-2q { fill-rule: evenodd; } .cls-2q { fill:…" at bounding box center [468, 217] width 936 height 434
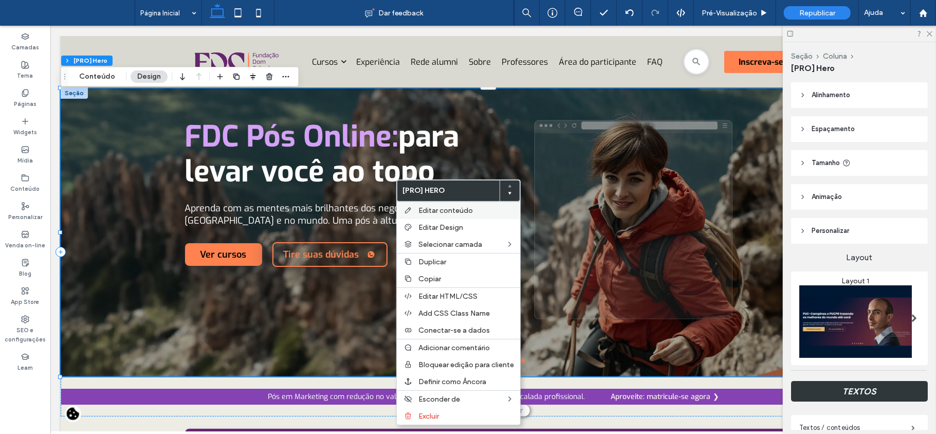
click at [414, 208] on div "Editar conteúdo" at bounding box center [458, 209] width 123 height 17
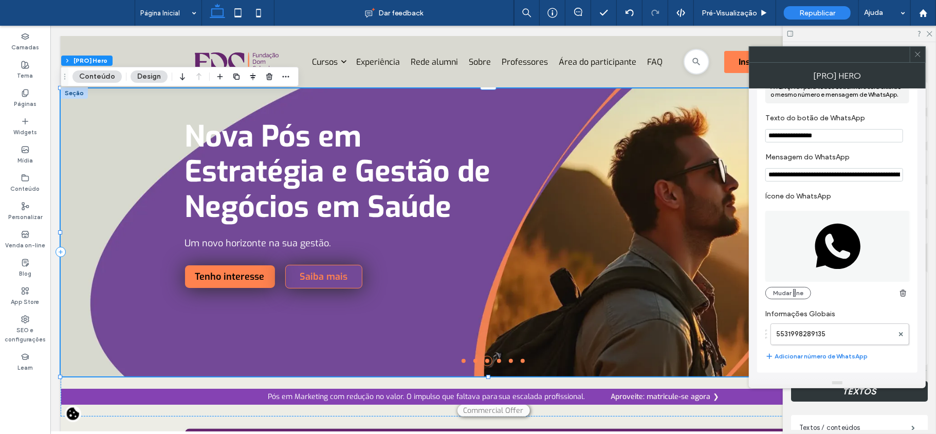
scroll to position [556, 0]
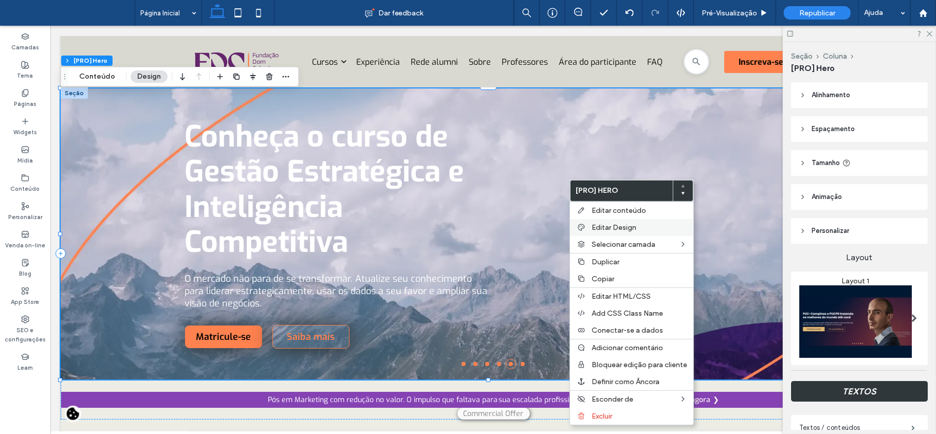
click at [621, 228] on span "Editar Design" at bounding box center [614, 227] width 45 height 9
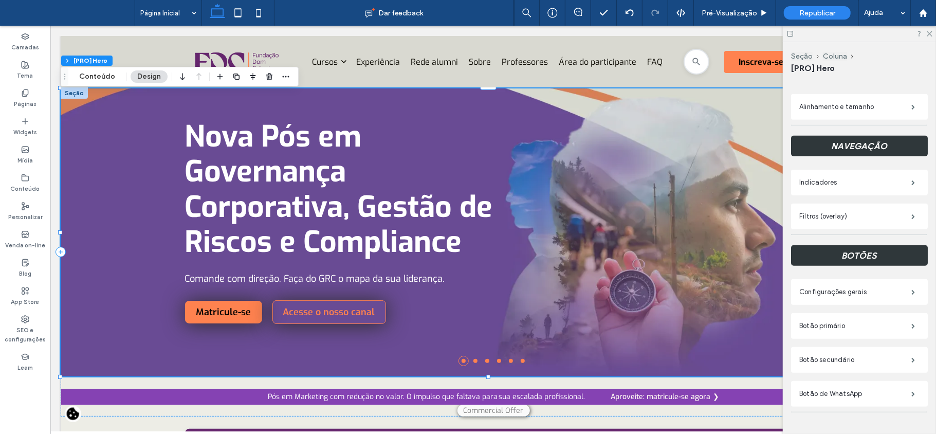
scroll to position [410, 0]
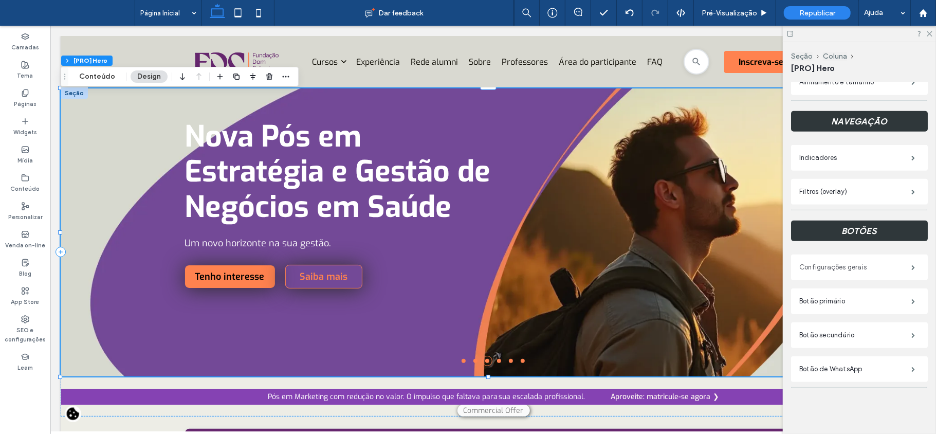
click at [837, 269] on label "Configurações gerais" at bounding box center [855, 267] width 112 height 21
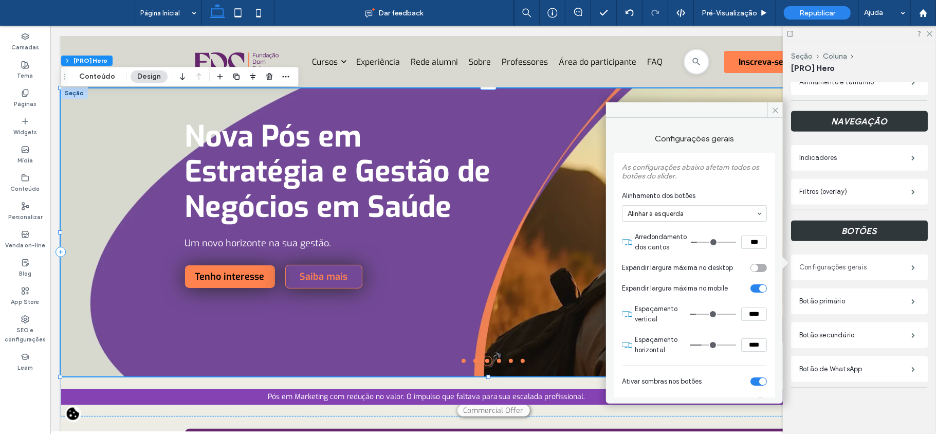
click at [837, 269] on label "Configurações gerais" at bounding box center [855, 267] width 112 height 21
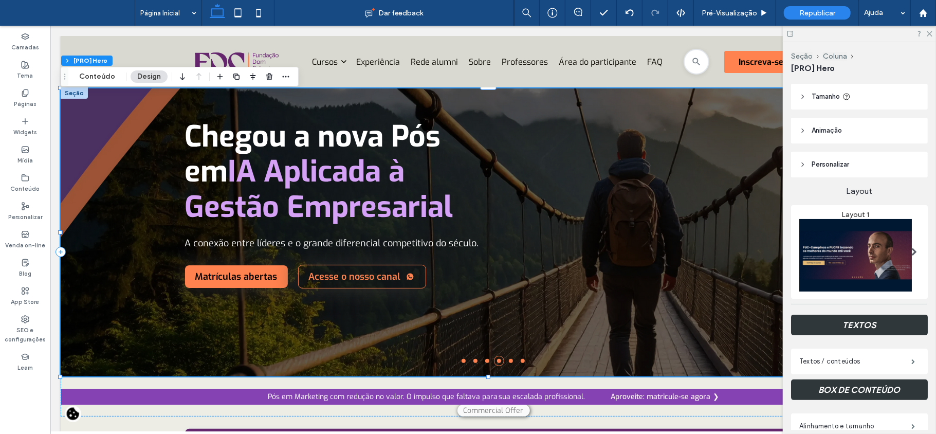
scroll to position [0, 0]
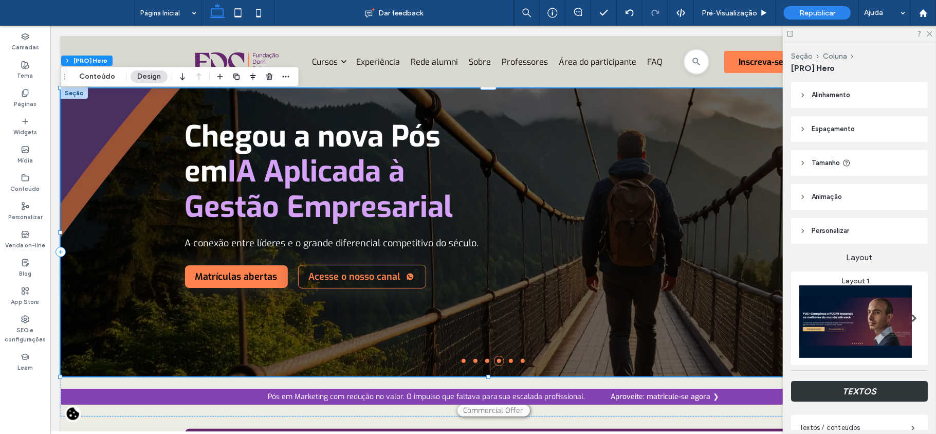
click at [835, 231] on span "Personalizar" at bounding box center [831, 231] width 38 height 10
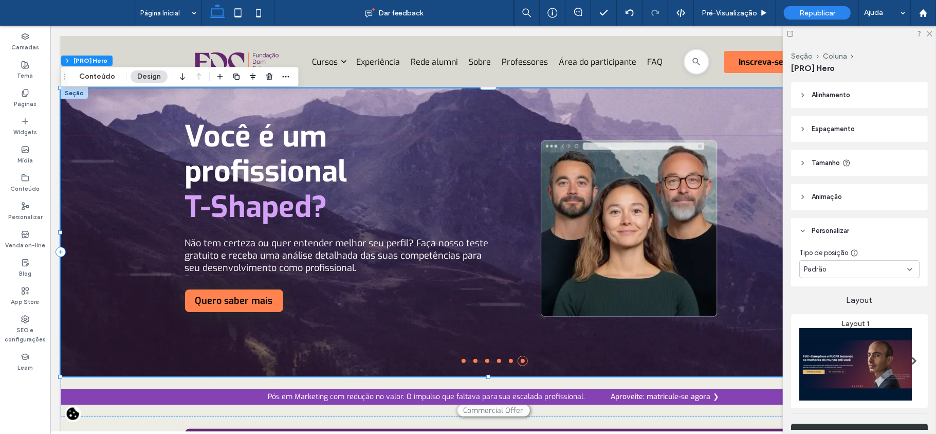
click at [833, 231] on span "Personalizar" at bounding box center [831, 231] width 38 height 10
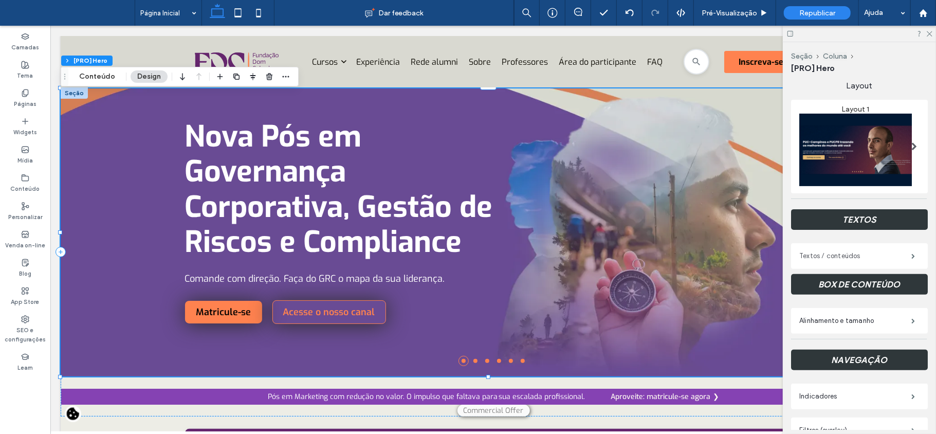
scroll to position [206, 0]
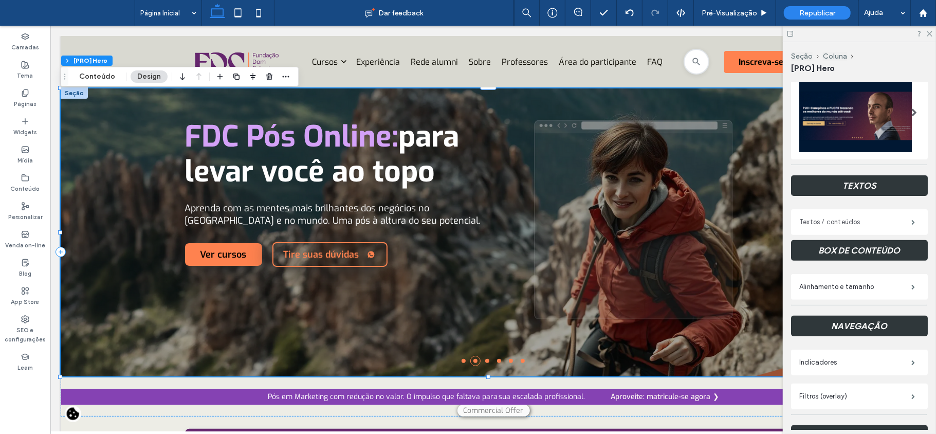
click at [837, 221] on label "Textos / conteúdos" at bounding box center [855, 222] width 112 height 21
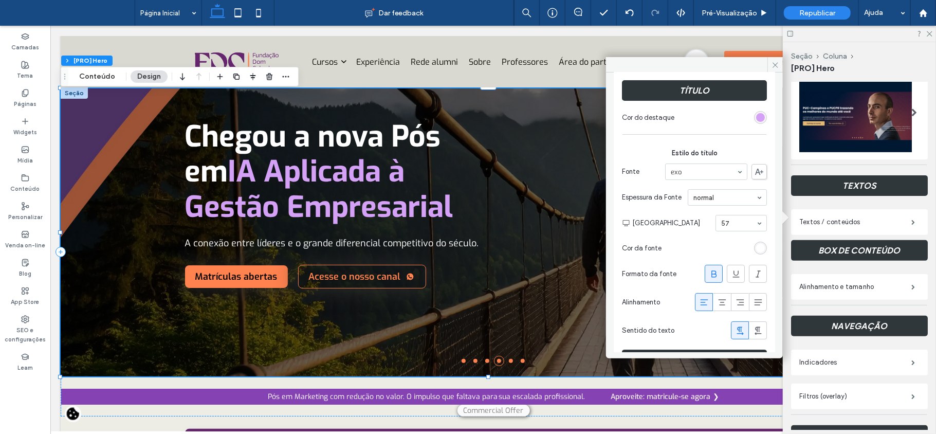
scroll to position [68, 0]
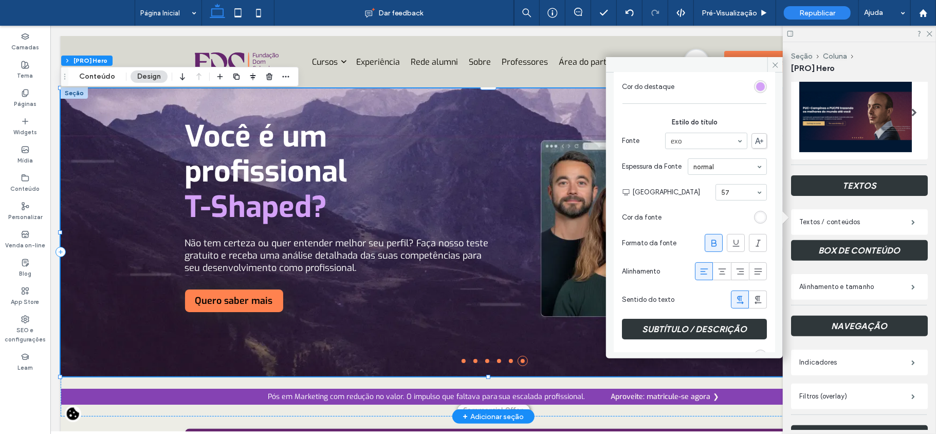
click at [470, 203] on h2 "Você é um profissional T-Shaped?" at bounding box center [339, 171] width 308 height 105
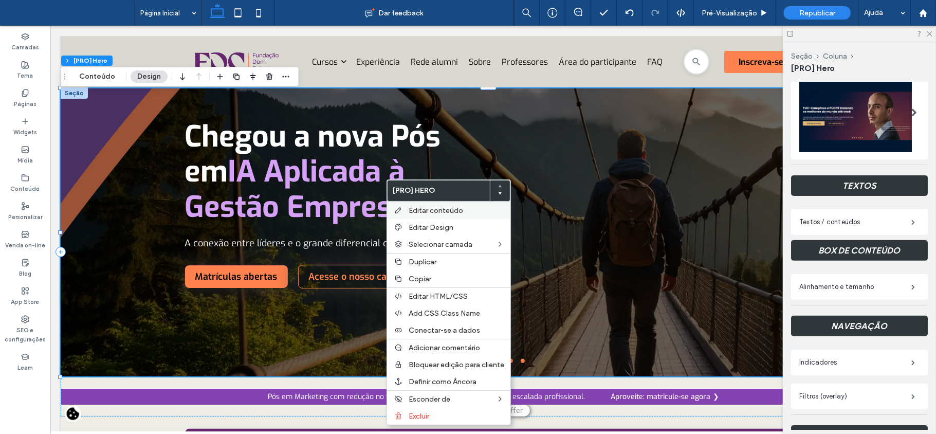
click at [428, 211] on span "Editar conteúdo" at bounding box center [436, 210] width 54 height 9
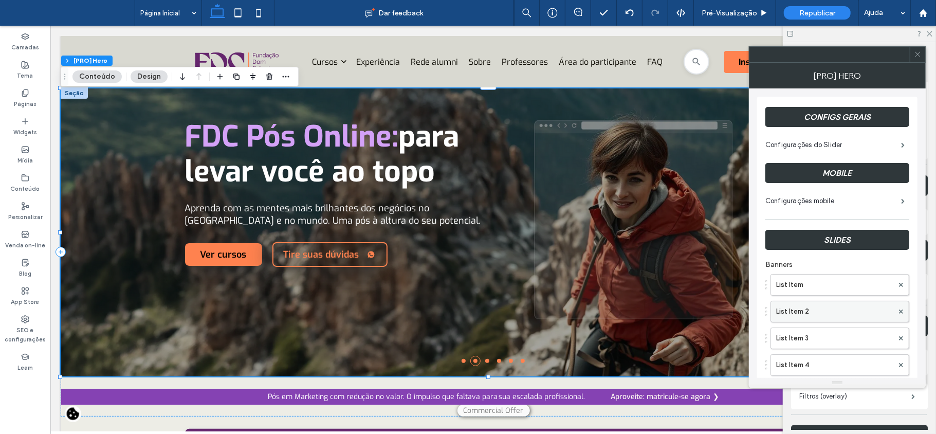
click at [815, 312] on label "List Item 2" at bounding box center [834, 311] width 117 height 21
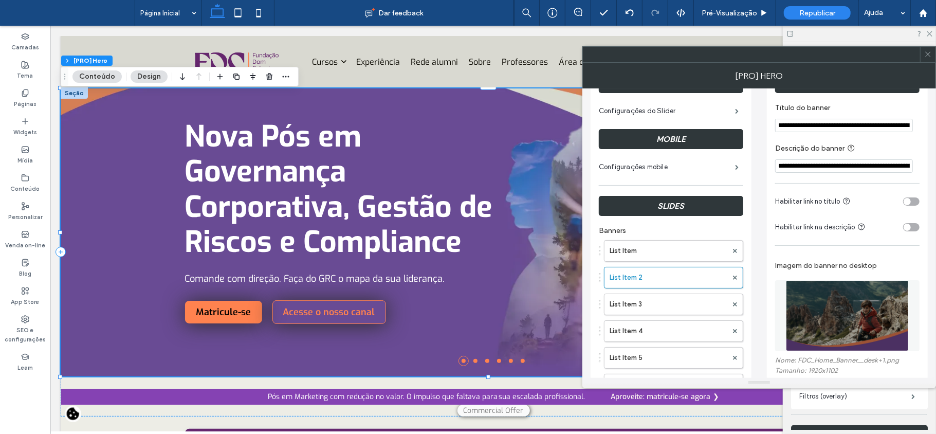
scroll to position [0, 0]
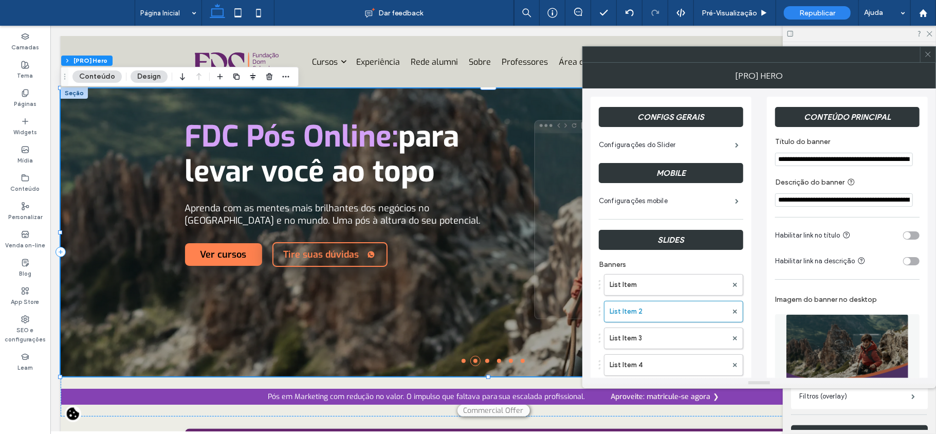
click at [861, 155] on input "**********" at bounding box center [844, 159] width 138 height 13
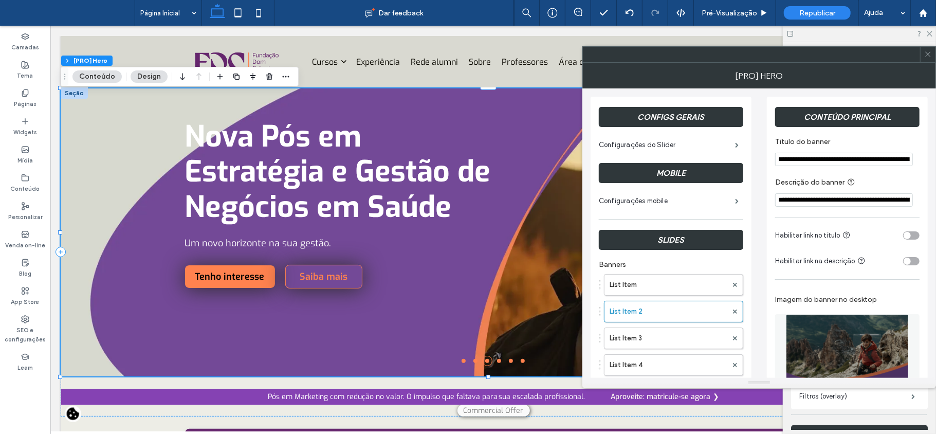
click at [861, 155] on input "**********" at bounding box center [844, 159] width 138 height 13
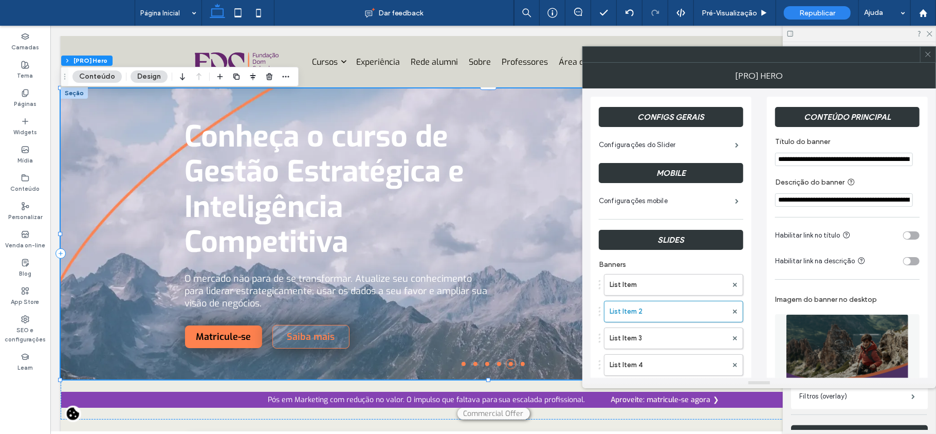
click at [880, 189] on label "Descrição do banner" at bounding box center [845, 182] width 140 height 13
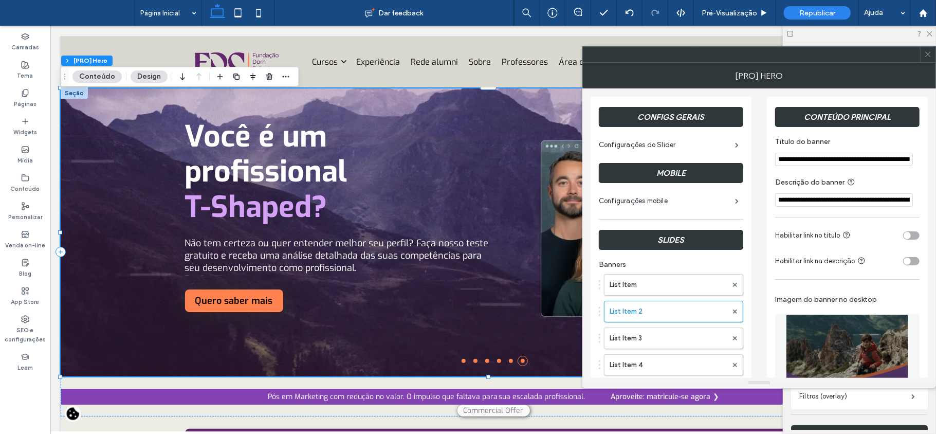
click at [876, 202] on input "**********" at bounding box center [844, 199] width 138 height 13
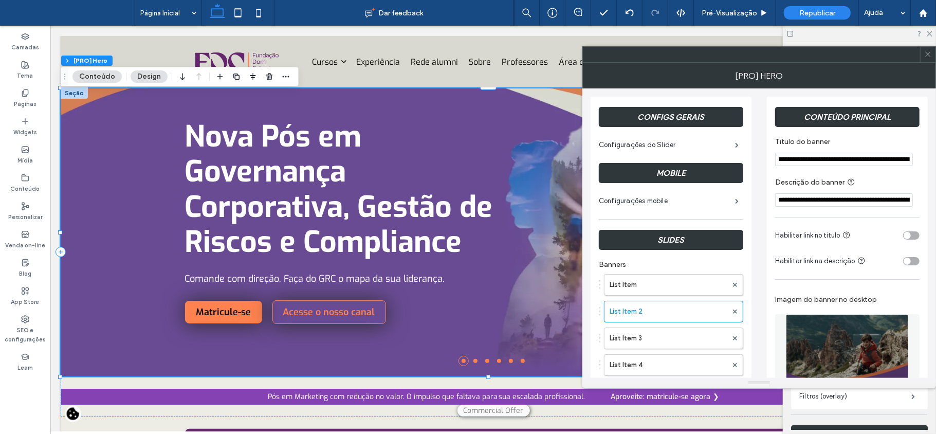
click at [876, 202] on input "**********" at bounding box center [844, 199] width 138 height 13
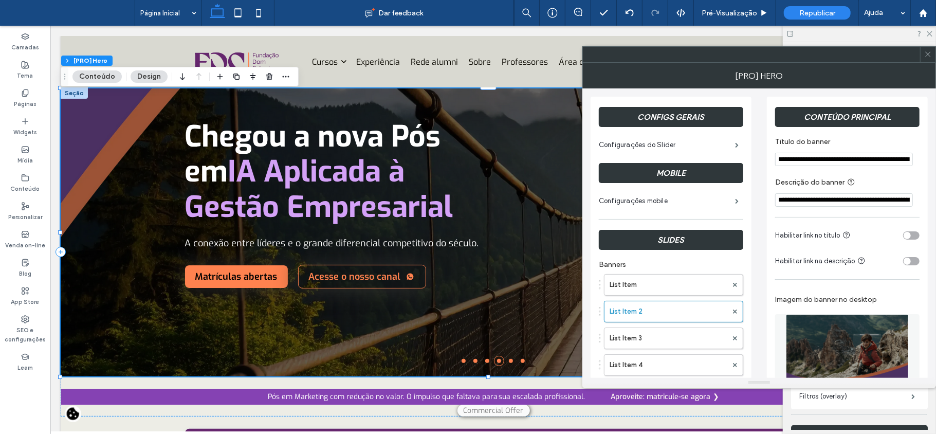
click at [884, 158] on input "**********" at bounding box center [844, 159] width 138 height 13
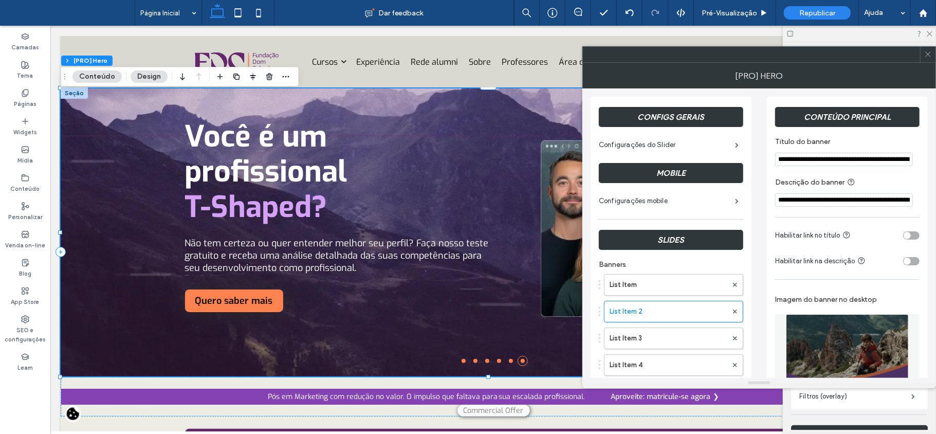
click at [844, 163] on input "**********" at bounding box center [844, 159] width 138 height 13
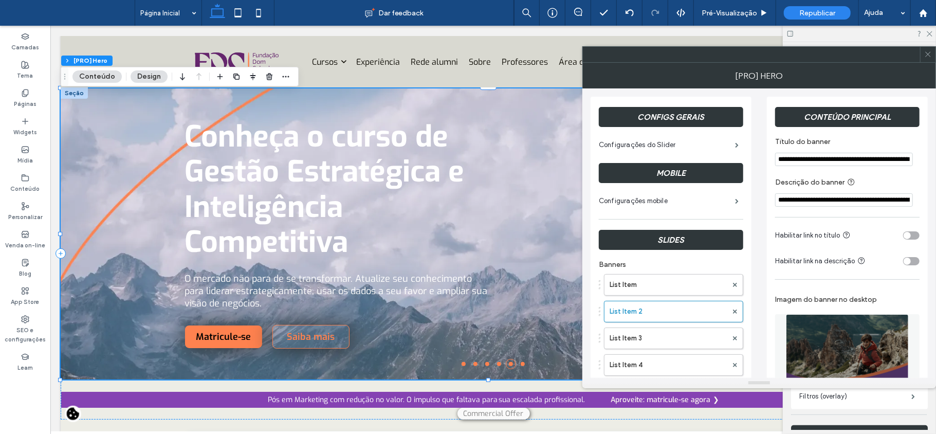
drag, startPoint x: 850, startPoint y: 159, endPoint x: 801, endPoint y: 158, distance: 49.3
click at [801, 158] on input "**********" at bounding box center [844, 159] width 138 height 13
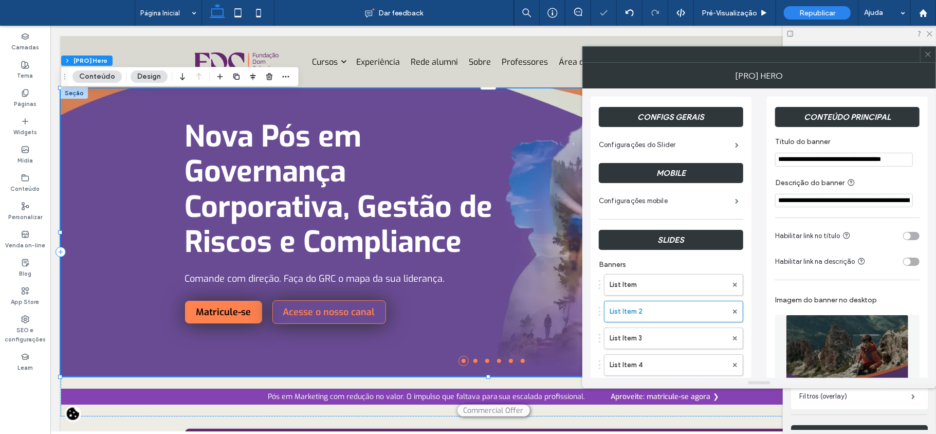
scroll to position [0, 1]
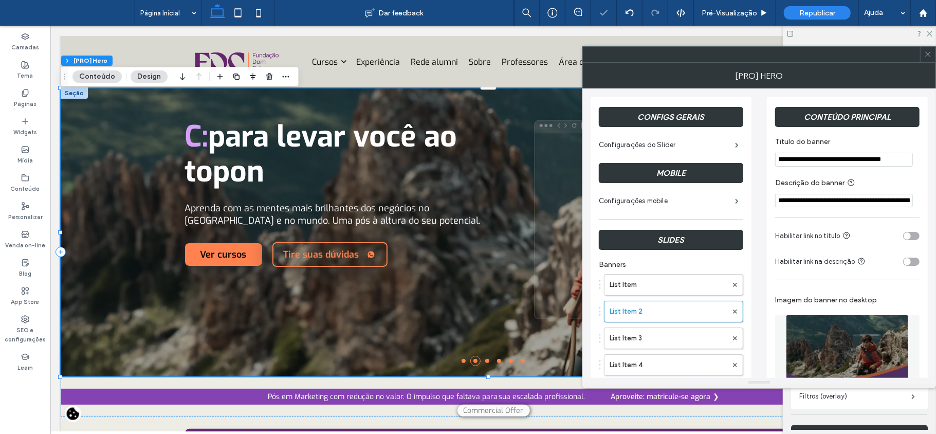
click at [803, 158] on input "**********" at bounding box center [844, 160] width 138 height 14
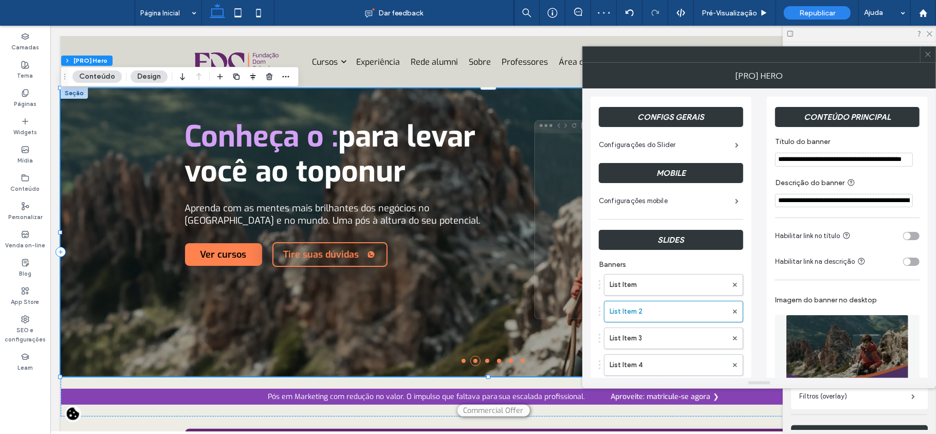
scroll to position [0, 26]
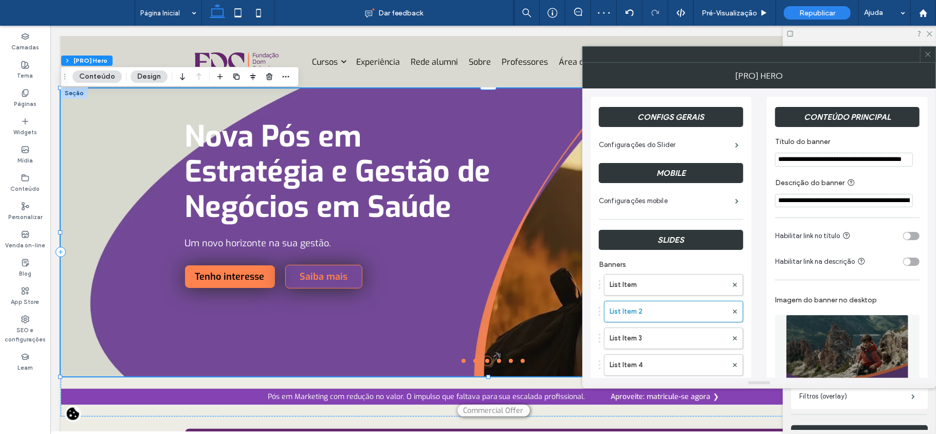
click at [808, 159] on input "**********" at bounding box center [844, 160] width 138 height 14
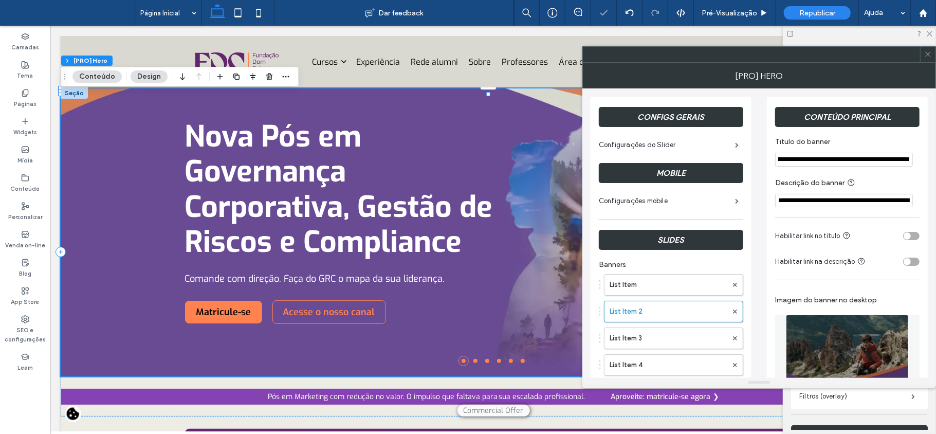
type input "**********"
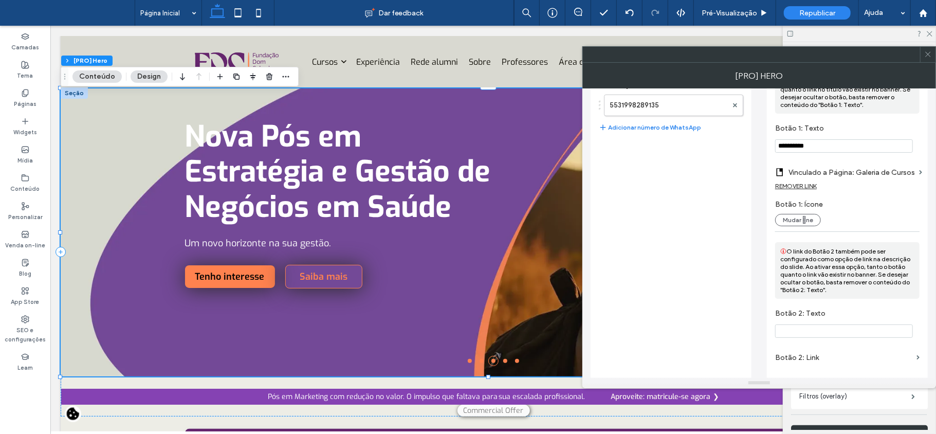
drag, startPoint x: 841, startPoint y: 147, endPoint x: 818, endPoint y: 147, distance: 23.1
click at [818, 147] on input "**********" at bounding box center [844, 145] width 138 height 13
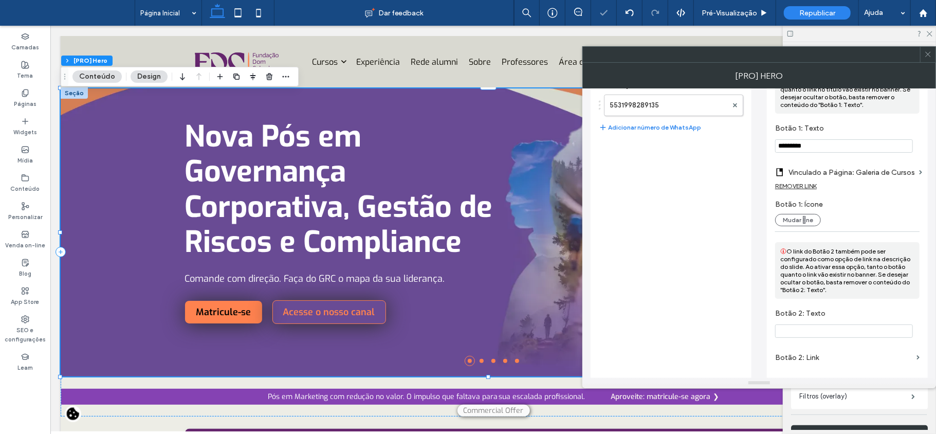
type input "*********"
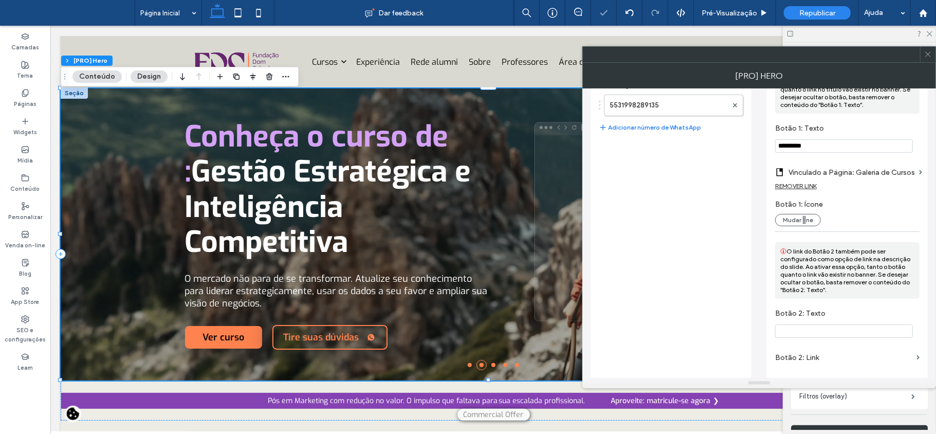
click at [808, 181] on label "Vinculado a Página: Galeria de Cursos" at bounding box center [851, 172] width 126 height 19
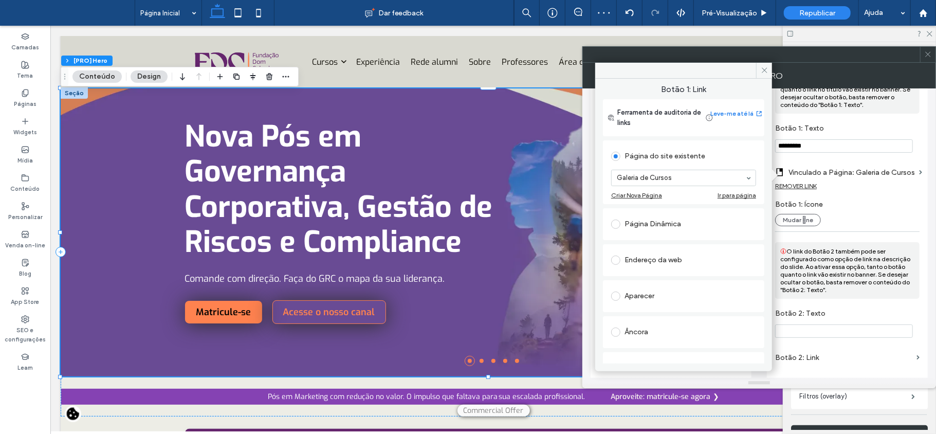
click at [843, 132] on label "Botão 1: Texto" at bounding box center [845, 129] width 140 height 11
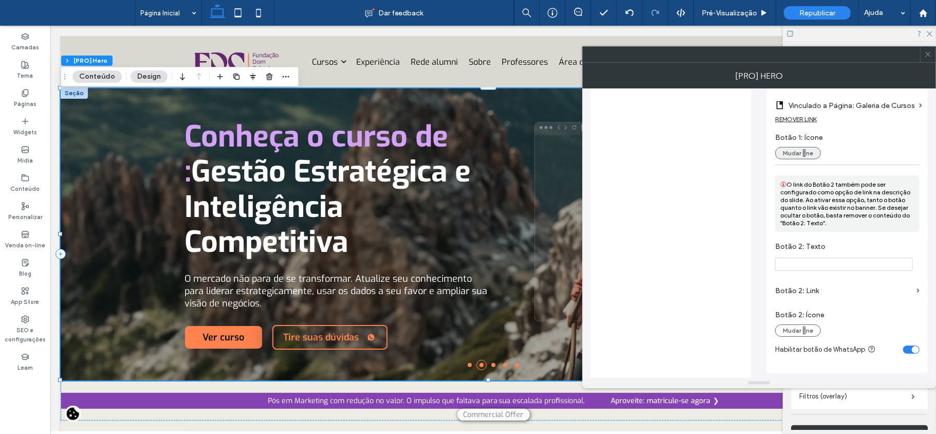
scroll to position [753, 0]
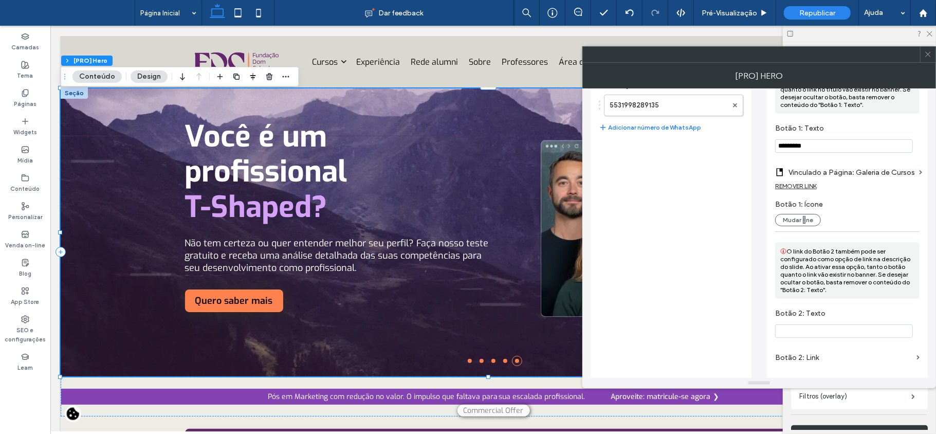
click at [804, 186] on div "REMOVER LINK" at bounding box center [796, 186] width 42 height 8
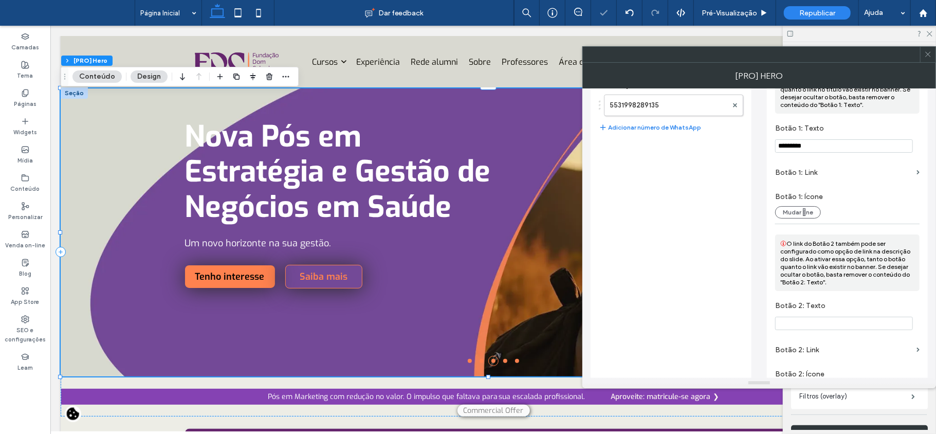
click at [822, 171] on label "Botão 1: Link" at bounding box center [843, 172] width 137 height 19
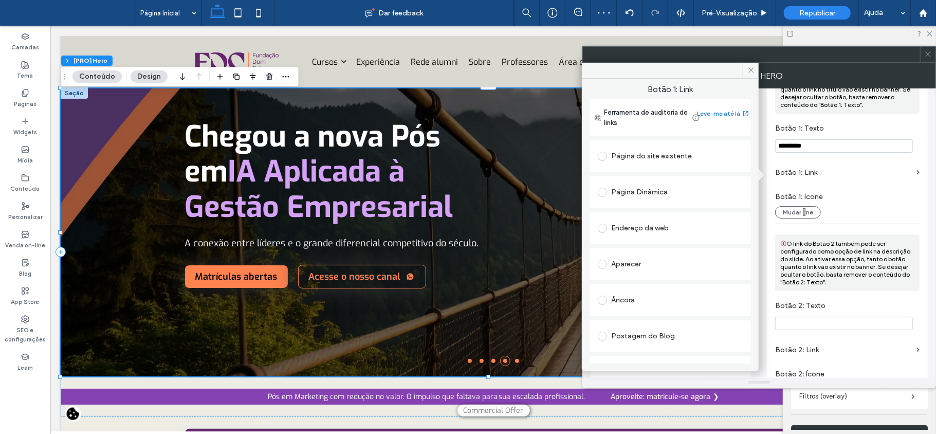
click at [650, 231] on div "Endereço da web" at bounding box center [670, 228] width 145 height 16
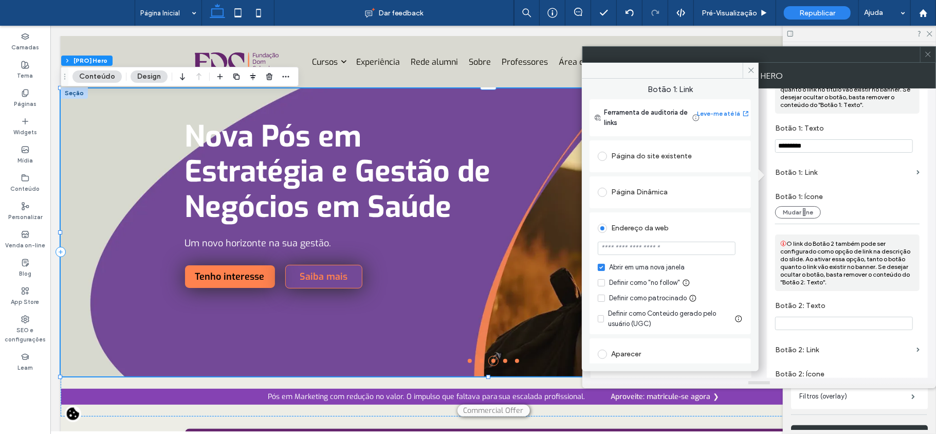
paste input "**********"
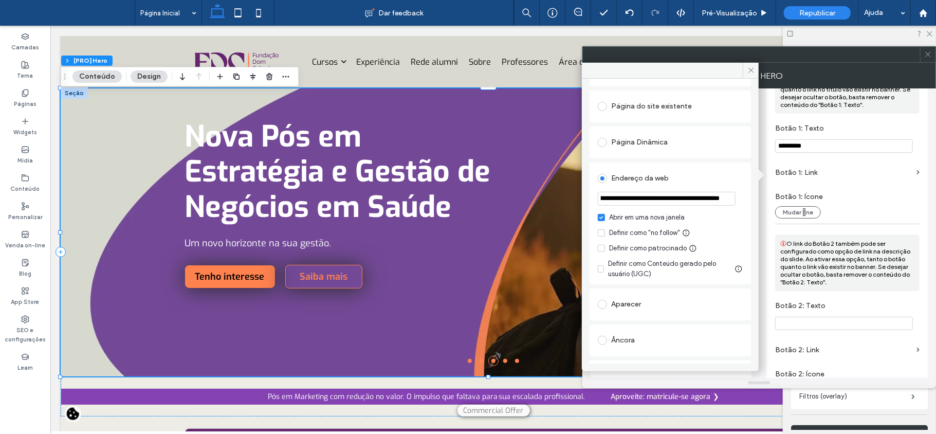
scroll to position [68, 0]
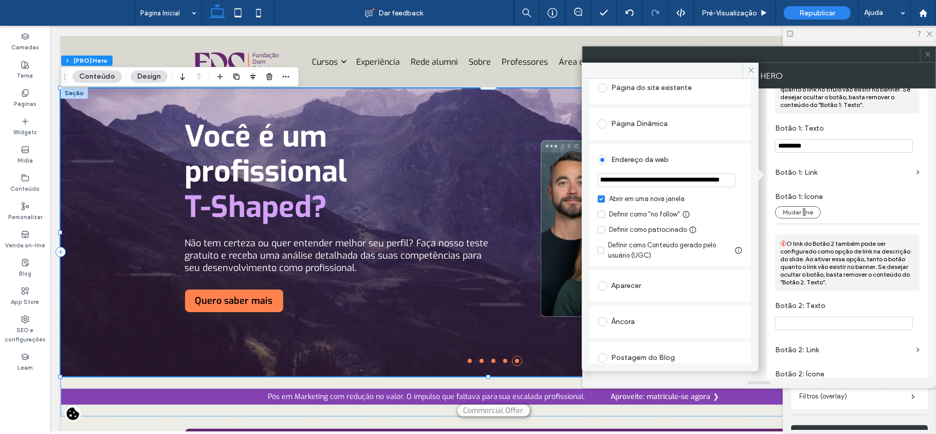
type input "**********"
click at [671, 85] on div "Página do site existente" at bounding box center [670, 88] width 145 height 16
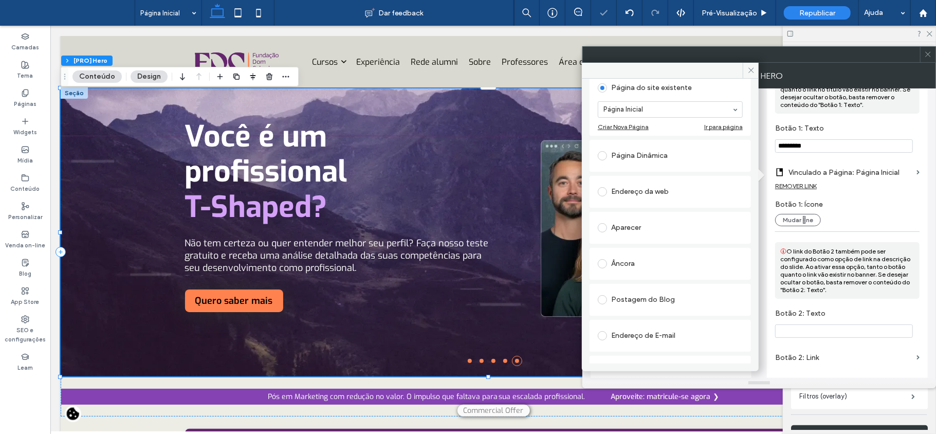
scroll to position [0, 0]
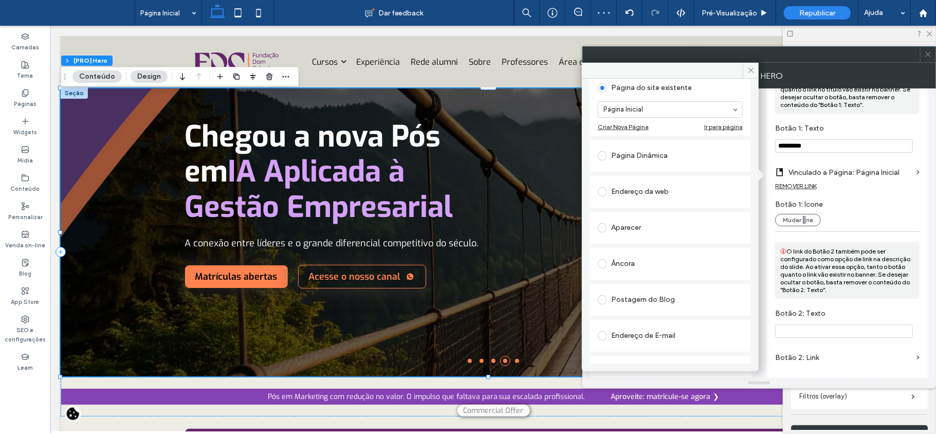
click at [727, 109] on div "Página Inicial" at bounding box center [670, 109] width 145 height 16
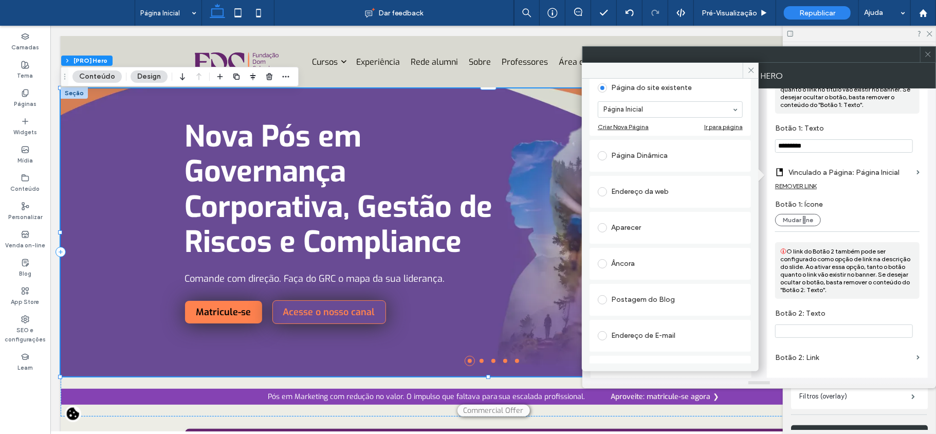
click at [930, 60] on span at bounding box center [928, 54] width 8 height 15
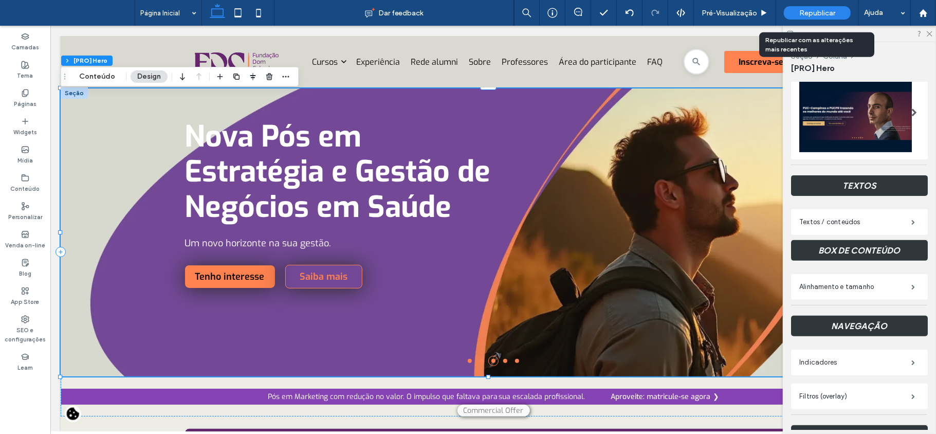
click at [822, 21] on div "Republicar" at bounding box center [817, 13] width 67 height 26
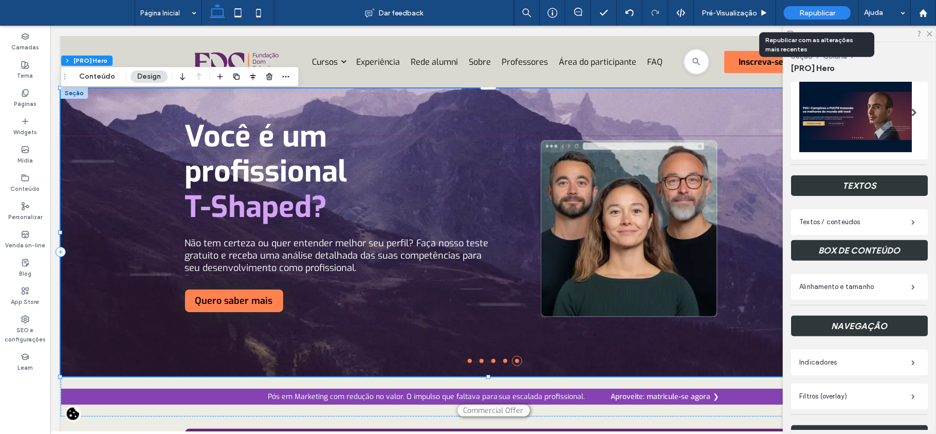
click at [819, 12] on span "Republicar" at bounding box center [817, 13] width 36 height 9
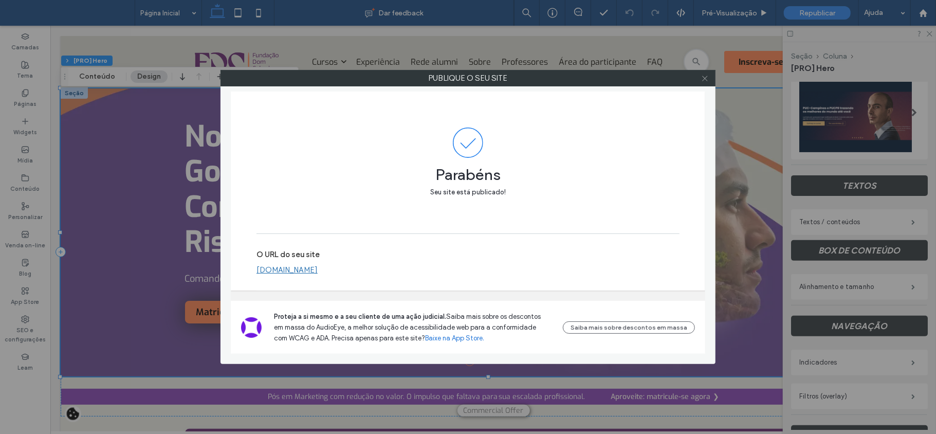
click at [706, 78] on icon at bounding box center [705, 79] width 8 height 8
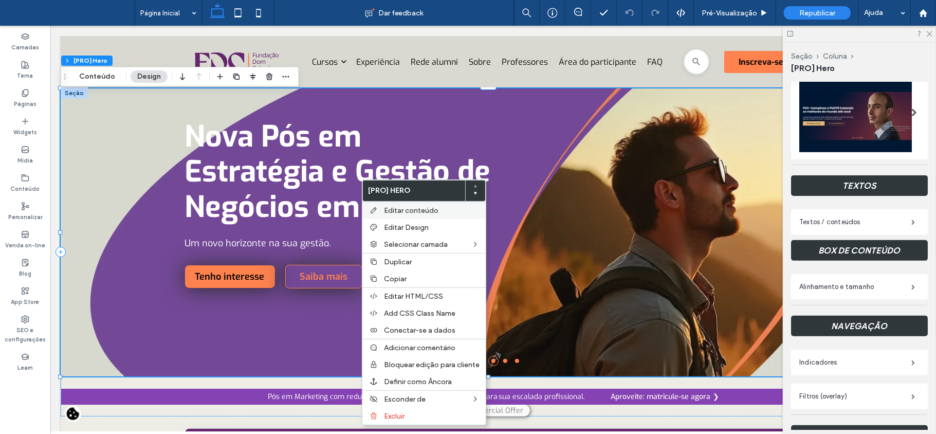
click at [419, 212] on span "Editar conteúdo" at bounding box center [411, 210] width 54 height 9
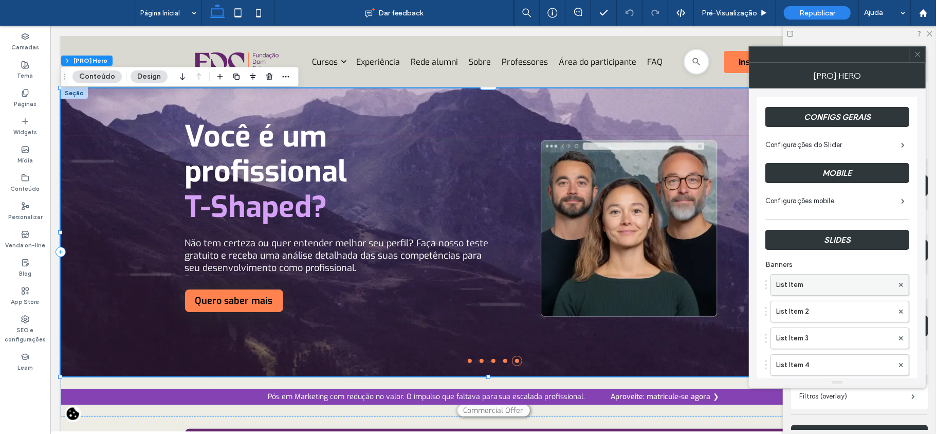
click at [819, 290] on label "List Item" at bounding box center [834, 284] width 117 height 21
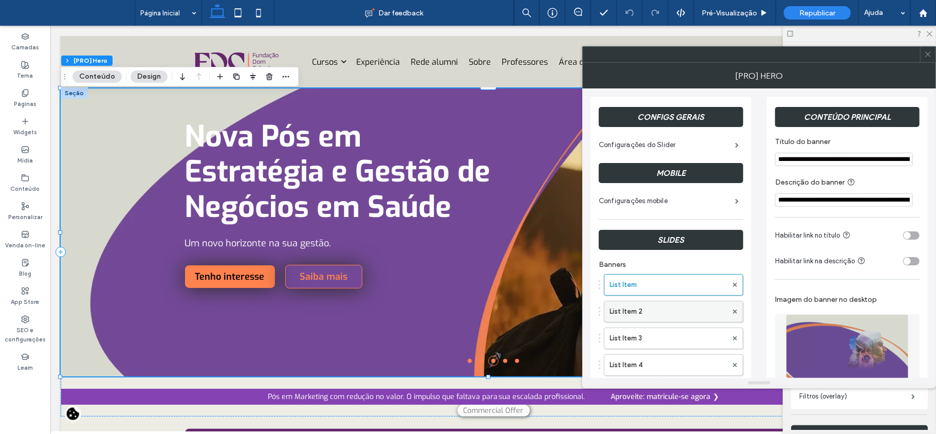
click at [681, 305] on label "List Item 2" at bounding box center [669, 311] width 118 height 21
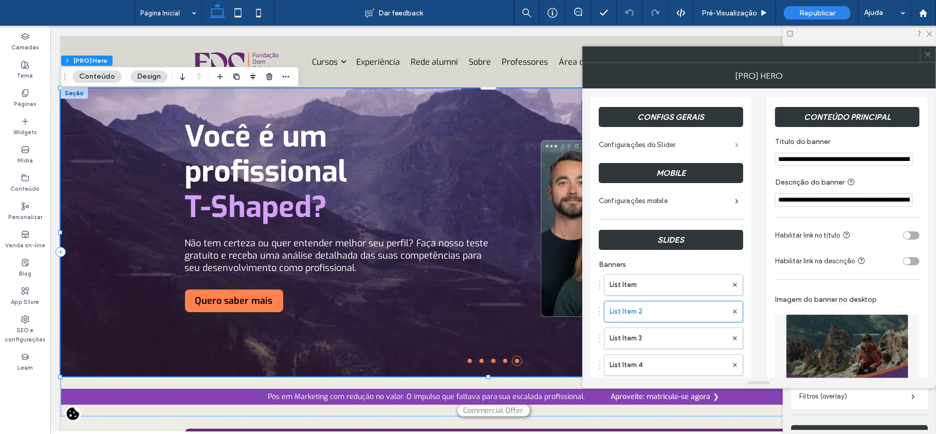
drag, startPoint x: 864, startPoint y: 158, endPoint x: 740, endPoint y: 151, distance: 124.1
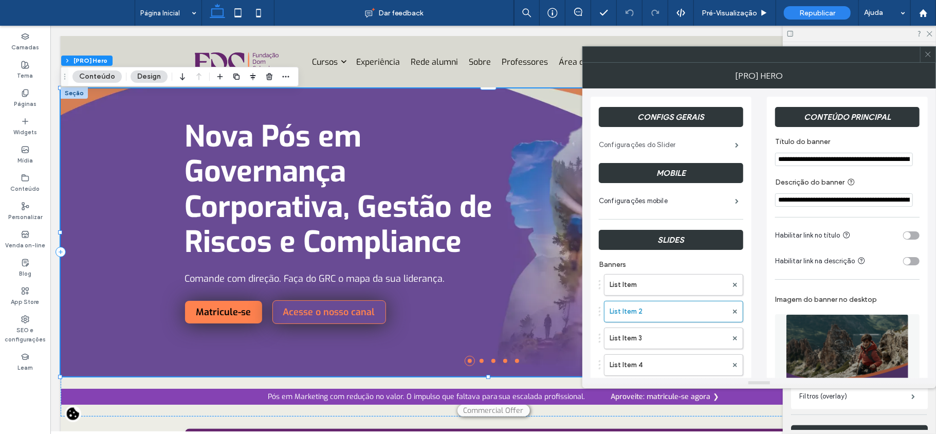
drag, startPoint x: 891, startPoint y: 160, endPoint x: 715, endPoint y: 153, distance: 175.4
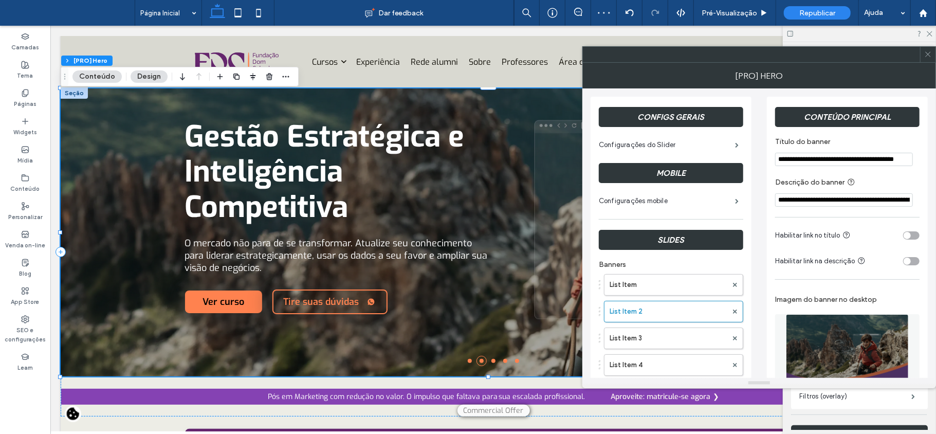
scroll to position [0, 9]
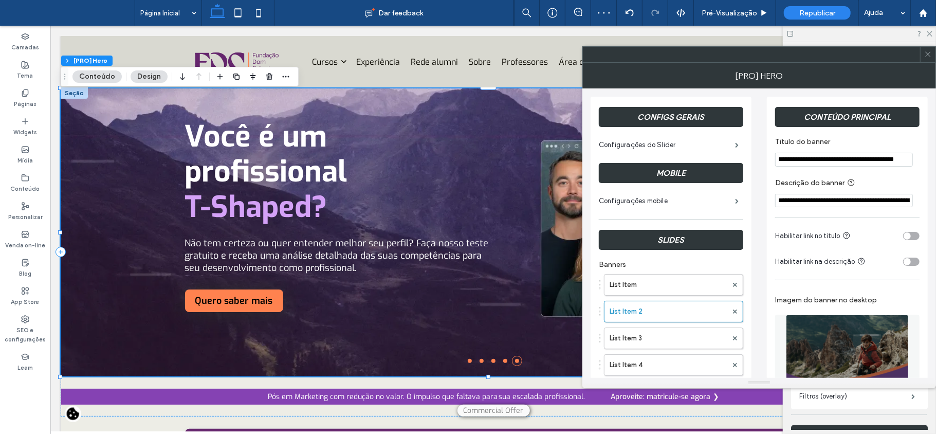
drag, startPoint x: 845, startPoint y: 167, endPoint x: 935, endPoint y: 165, distance: 90.5
click at [935, 165] on div "**********" at bounding box center [759, 232] width 354 height 289
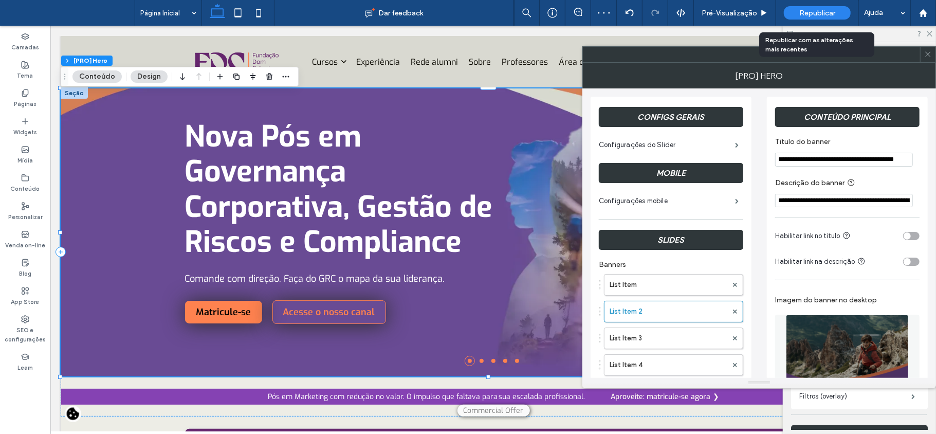
type input "**********"
click at [812, 11] on span "Republicar" at bounding box center [817, 13] width 36 height 9
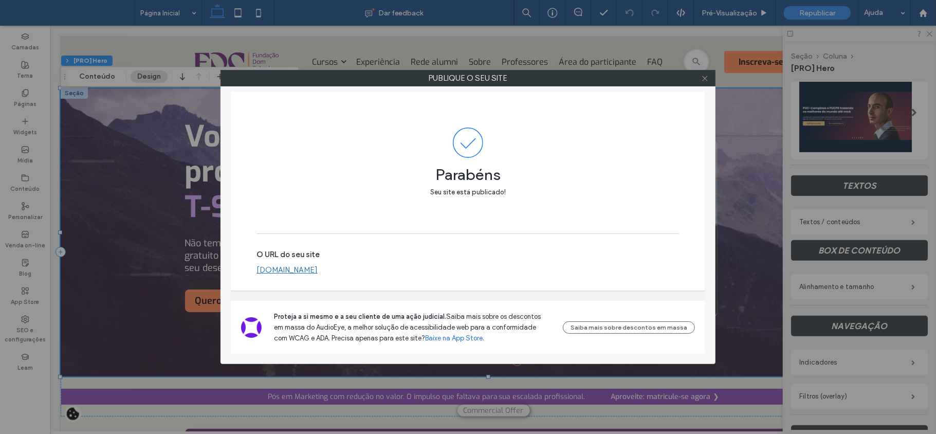
click at [705, 77] on icon at bounding box center [705, 79] width 8 height 8
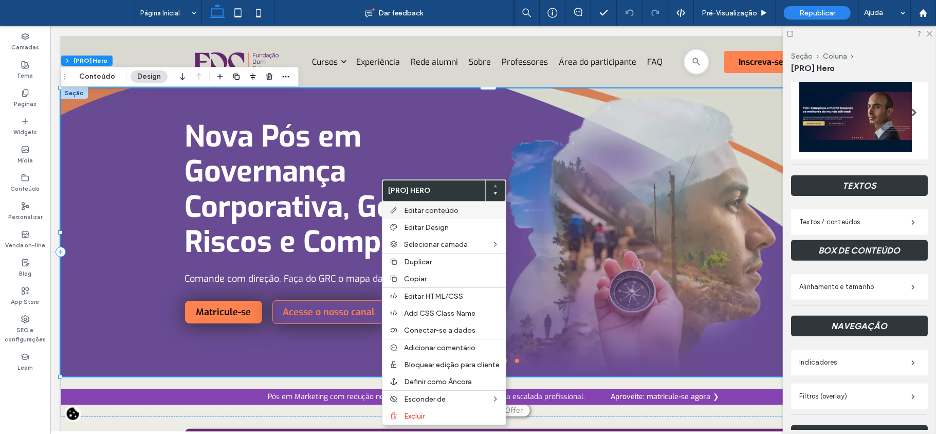
click at [407, 214] on span "Editar conteúdo" at bounding box center [431, 210] width 54 height 9
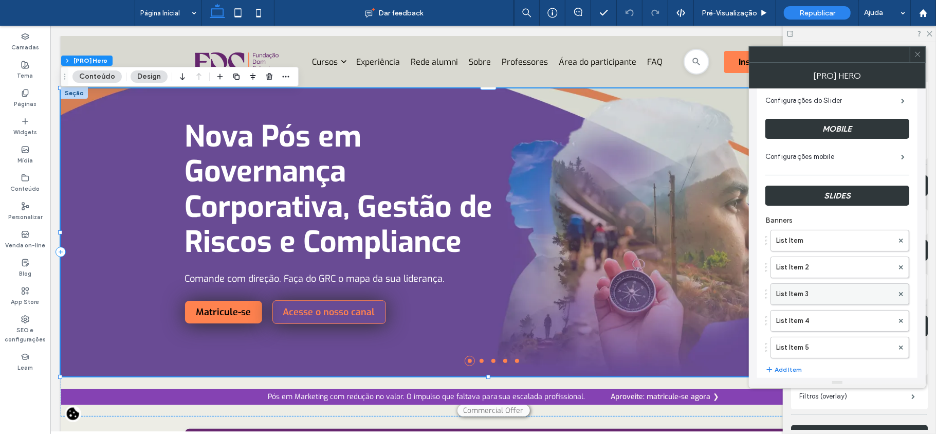
scroll to position [68, 0]
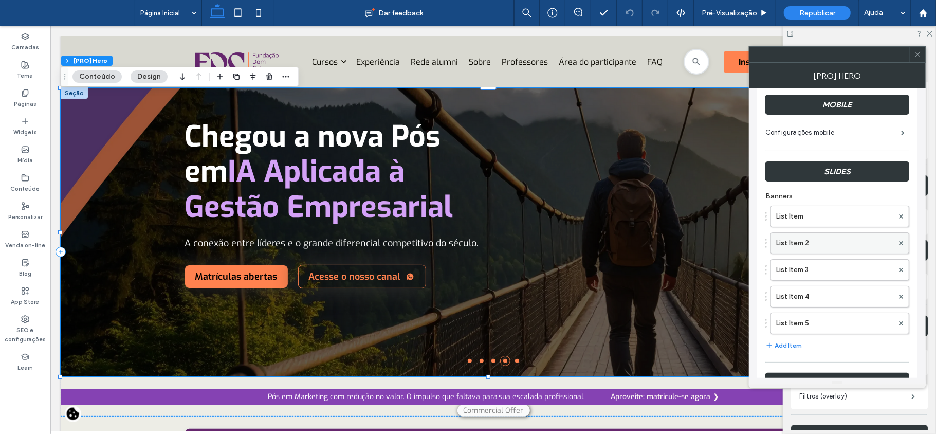
click at [812, 234] on label "List Item 2" at bounding box center [834, 243] width 117 height 21
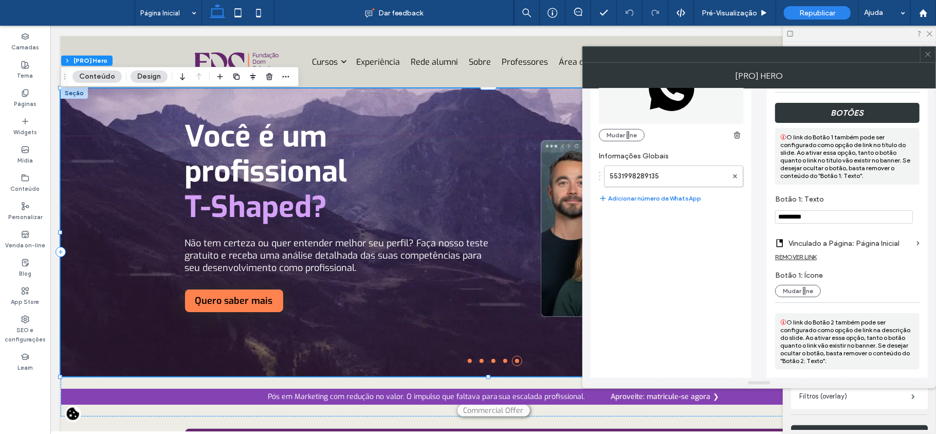
scroll to position [685, 0]
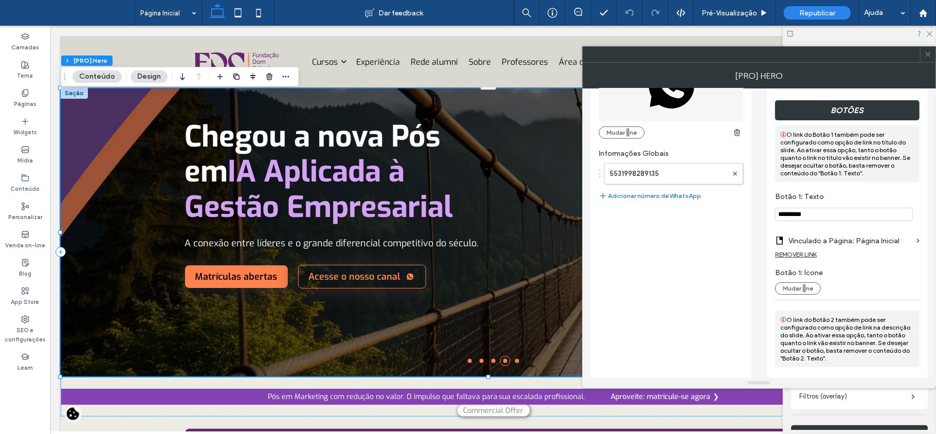
click at [800, 258] on div "REMOVER LINK" at bounding box center [796, 254] width 42 height 8
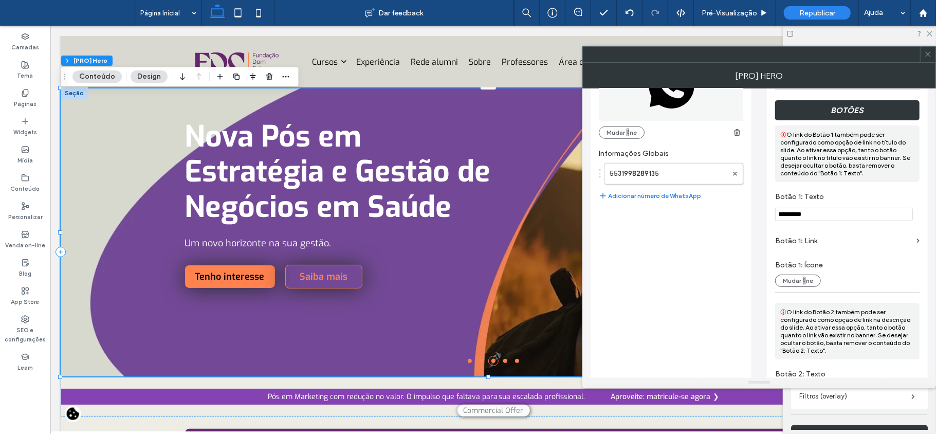
click at [828, 236] on label "Botão 1: Link" at bounding box center [843, 240] width 137 height 19
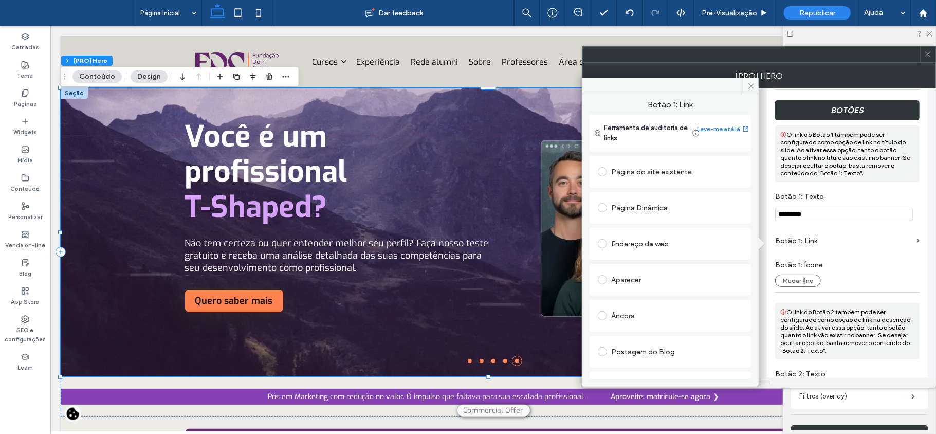
click at [644, 241] on div "Endereço da web" at bounding box center [670, 243] width 145 height 16
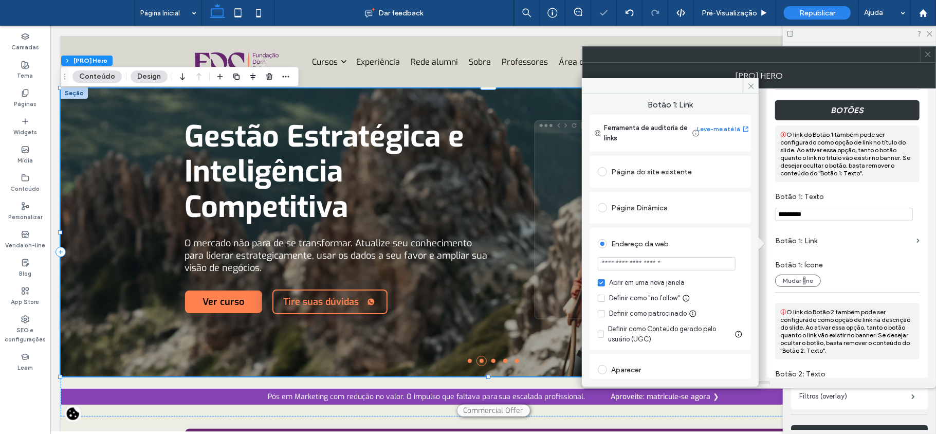
paste input "**********"
type input "**********"
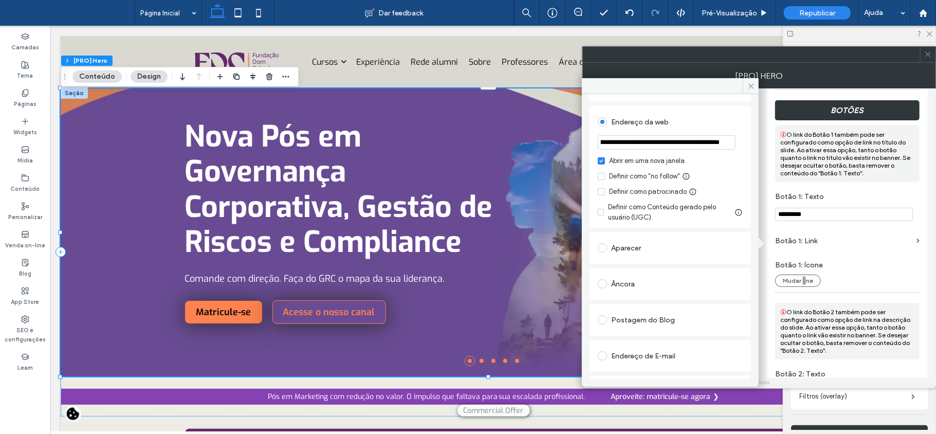
scroll to position [186, 0]
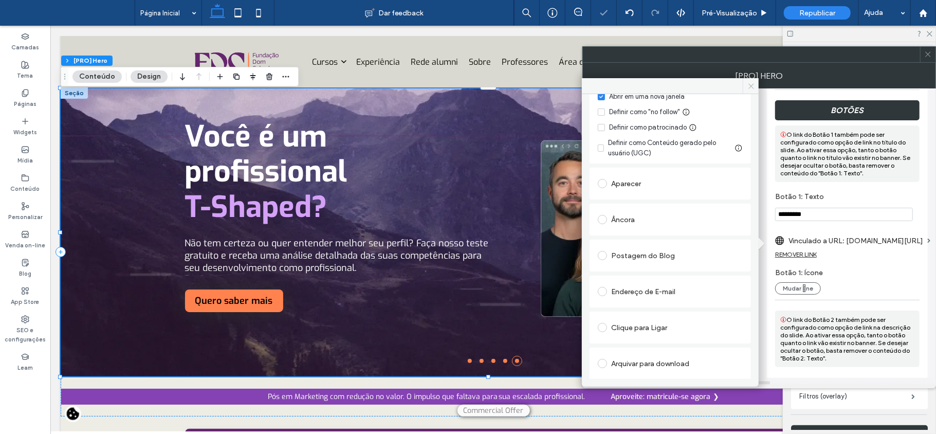
click at [749, 86] on icon at bounding box center [751, 86] width 8 height 8
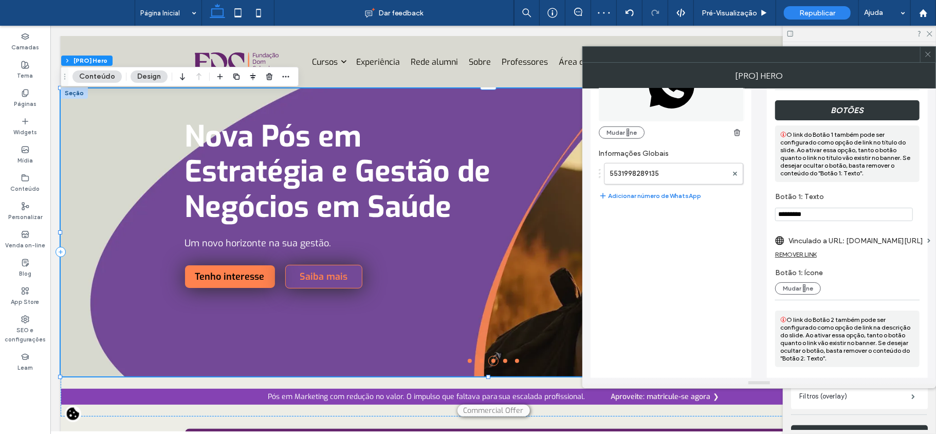
click at [928, 58] on icon at bounding box center [928, 54] width 8 height 8
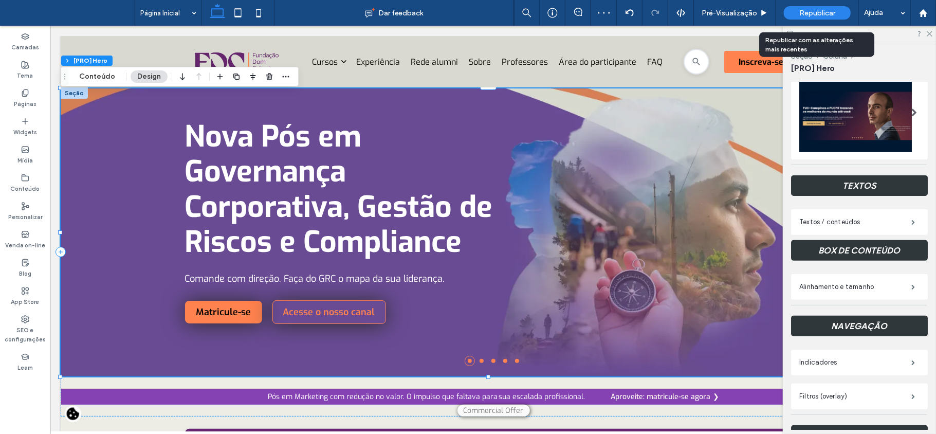
click at [808, 14] on span "Republicar" at bounding box center [817, 13] width 36 height 9
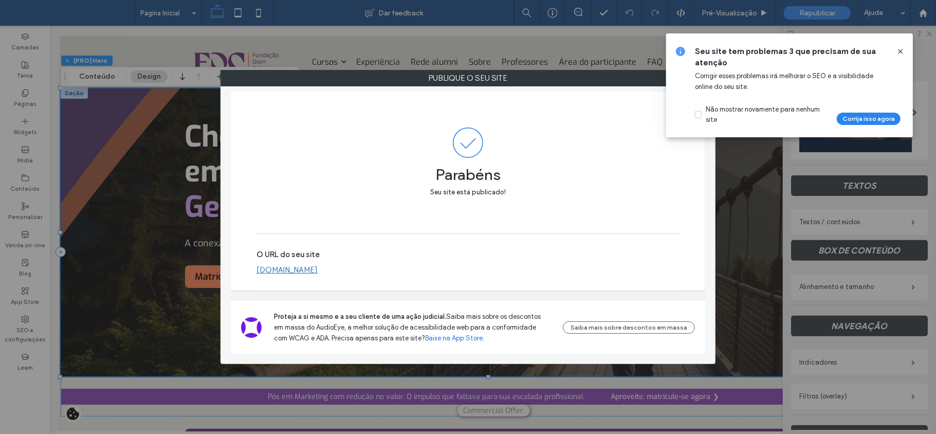
click at [899, 50] on icon at bounding box center [900, 51] width 8 height 8
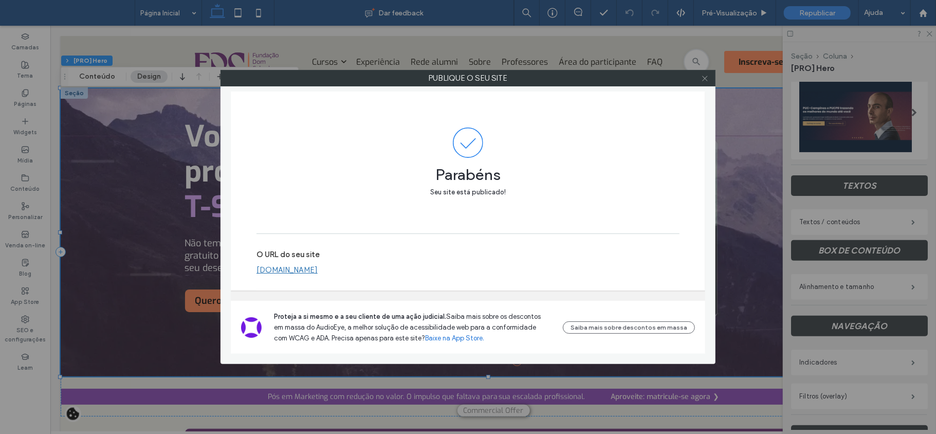
click at [702, 80] on icon at bounding box center [705, 79] width 8 height 8
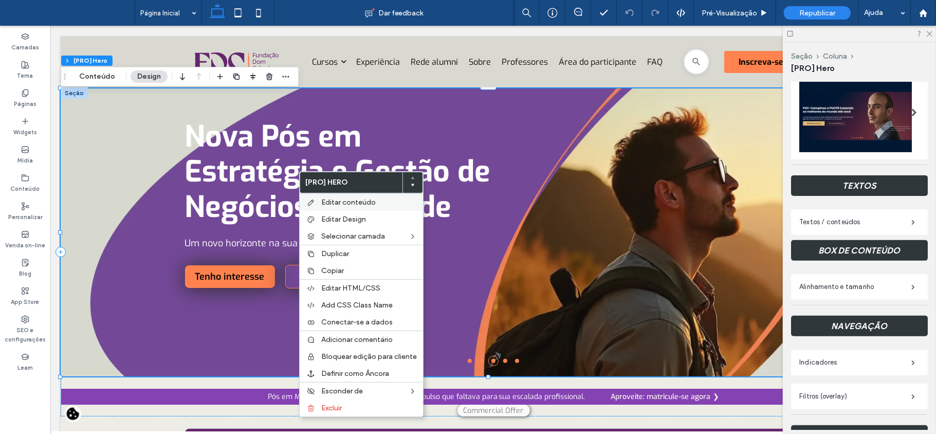
drag, startPoint x: 248, startPoint y: 145, endPoint x: 331, endPoint y: 202, distance: 100.6
click at [331, 202] on span "Editar conteúdo" at bounding box center [348, 202] width 54 height 9
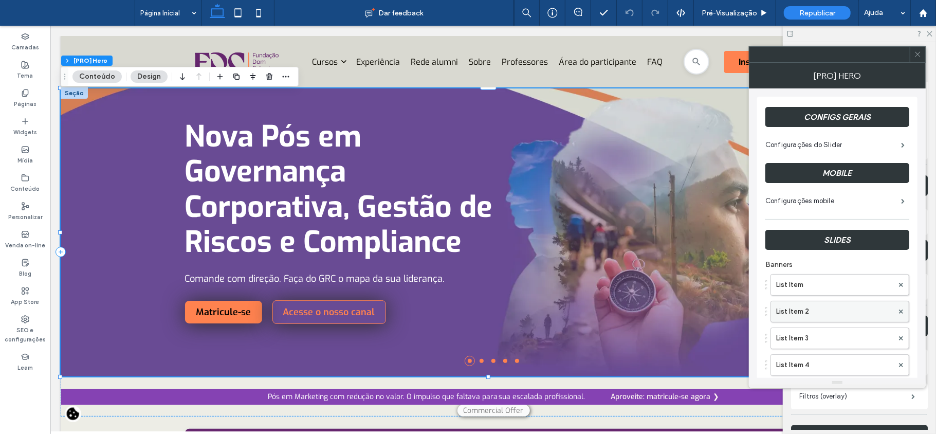
click at [804, 318] on label "List Item 2" at bounding box center [834, 311] width 117 height 21
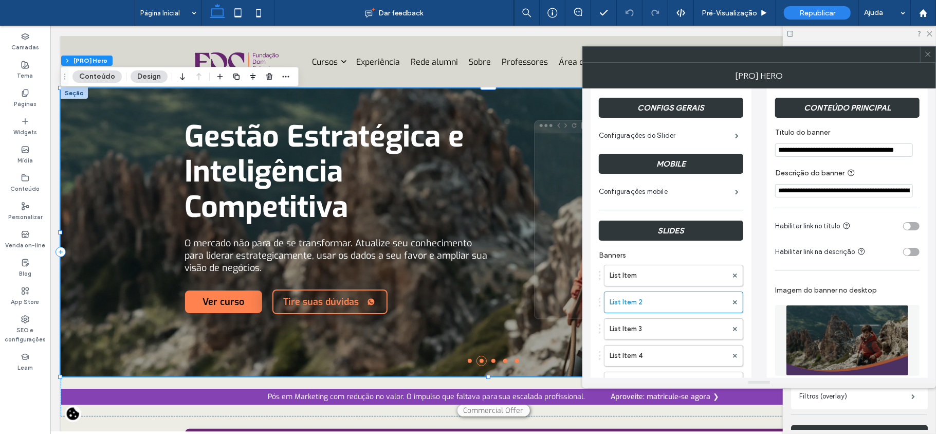
scroll to position [0, 0]
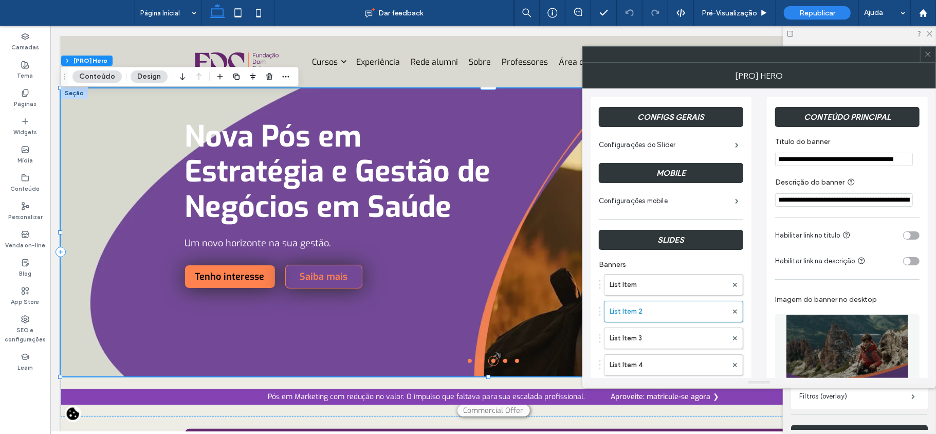
click at [887, 155] on input "**********" at bounding box center [844, 159] width 138 height 13
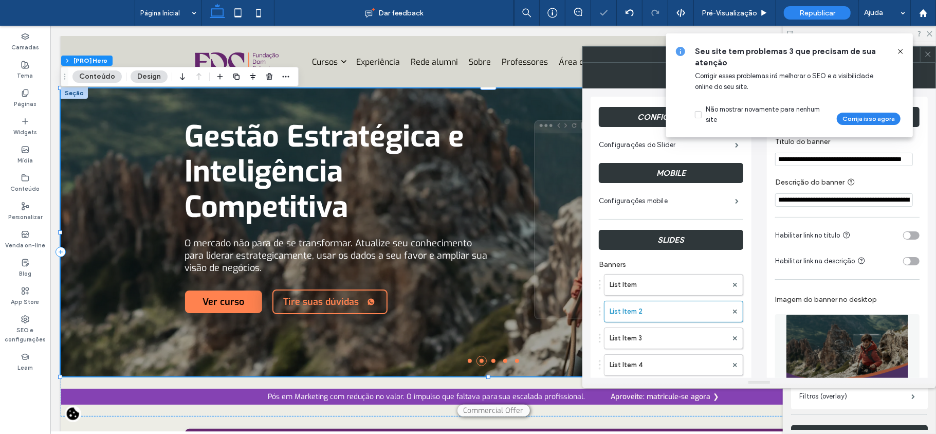
type input "**********"
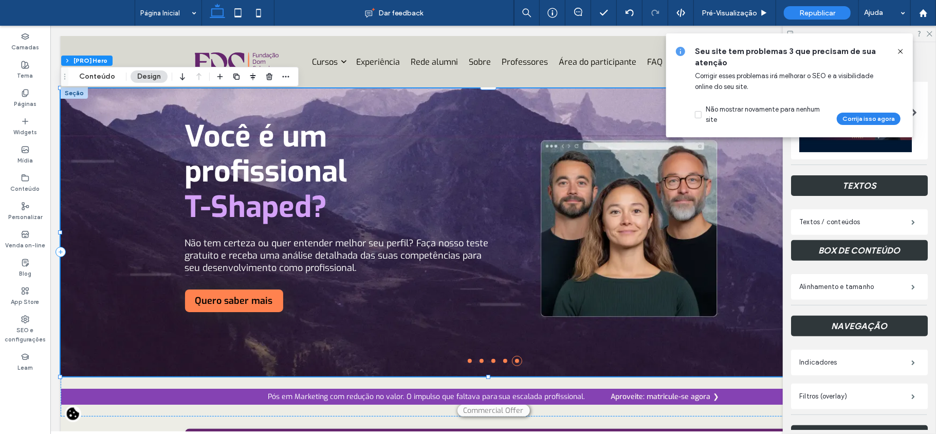
click at [898, 49] on use at bounding box center [900, 51] width 5 height 5
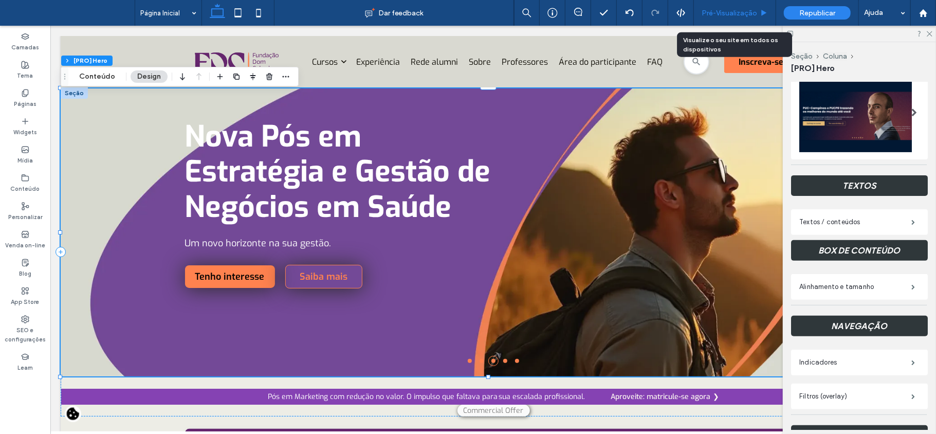
click at [744, 6] on div "Pré-Visualizaçāo" at bounding box center [735, 13] width 82 height 26
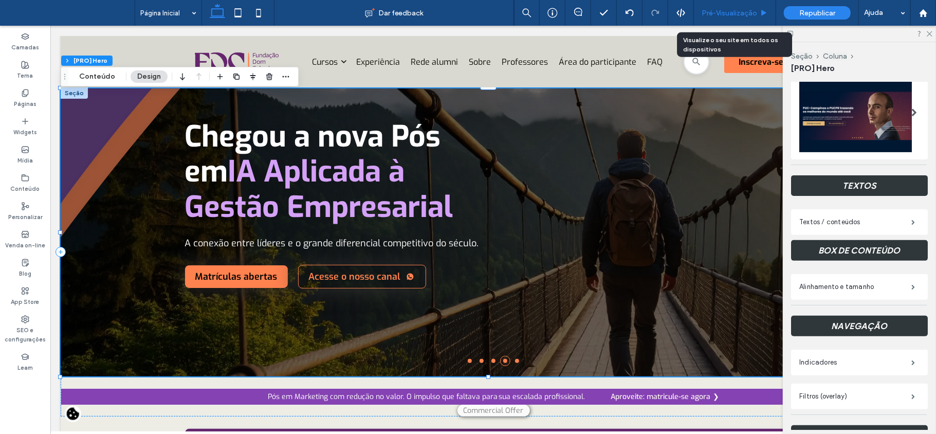
drag, startPoint x: 740, startPoint y: 11, endPoint x: 524, endPoint y: 69, distance: 224.0
click at [740, 11] on span "Pré-Visualizaçāo" at bounding box center [730, 13] width 56 height 9
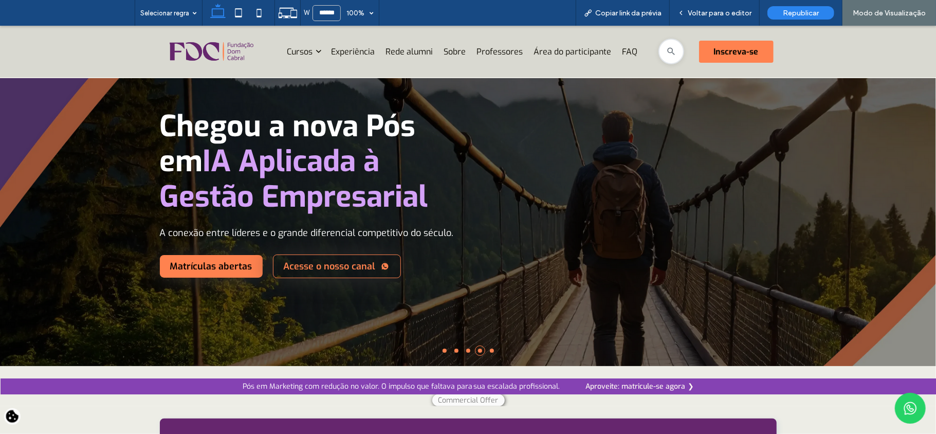
click at [454, 349] on li at bounding box center [456, 350] width 4 height 4
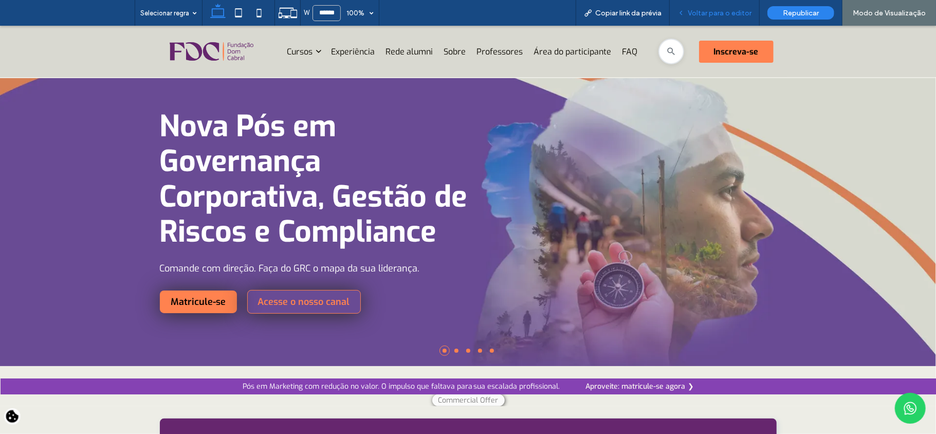
click at [712, 13] on span "Voltar para o editor" at bounding box center [720, 13] width 64 height 9
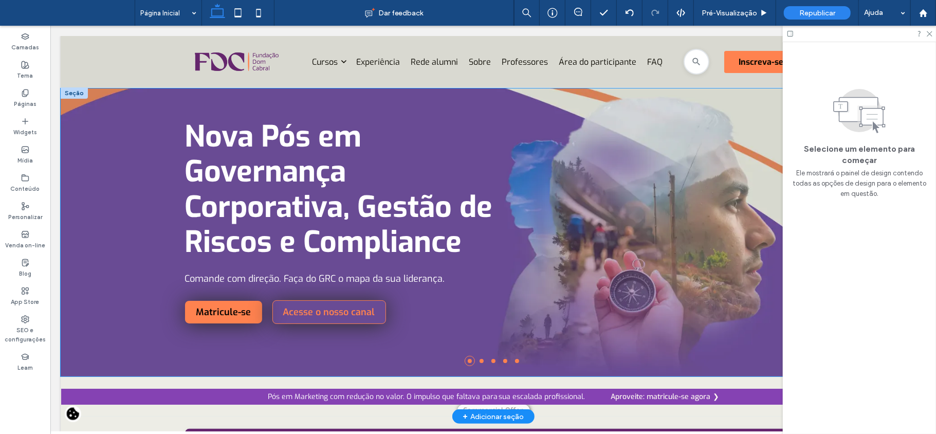
click at [583, 175] on div "Nova Pós em Governança Corporativa, Gestão de Riscos e Compliance Comande com d…" at bounding box center [492, 232] width 865 height 288
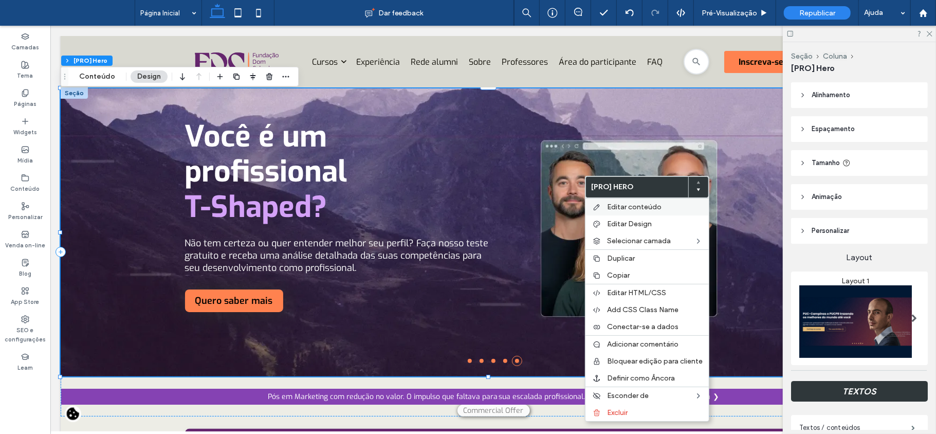
click at [615, 209] on span "Editar conteúdo" at bounding box center [634, 206] width 54 height 9
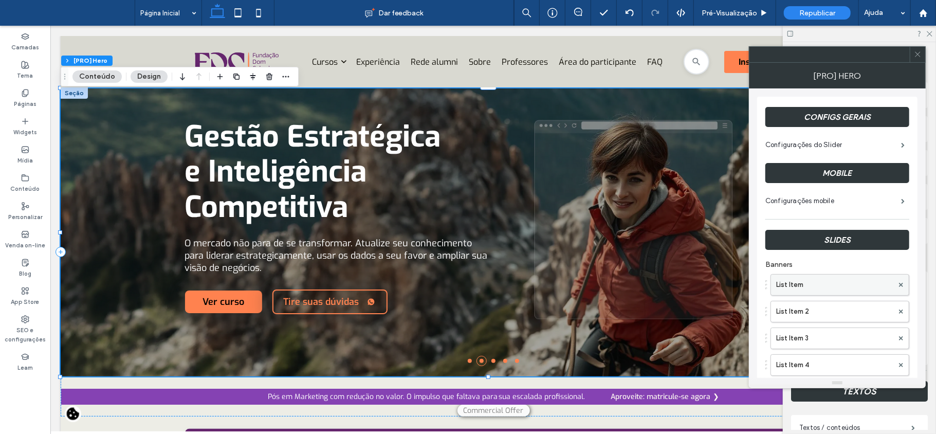
click at [837, 284] on label "List Item" at bounding box center [834, 284] width 117 height 21
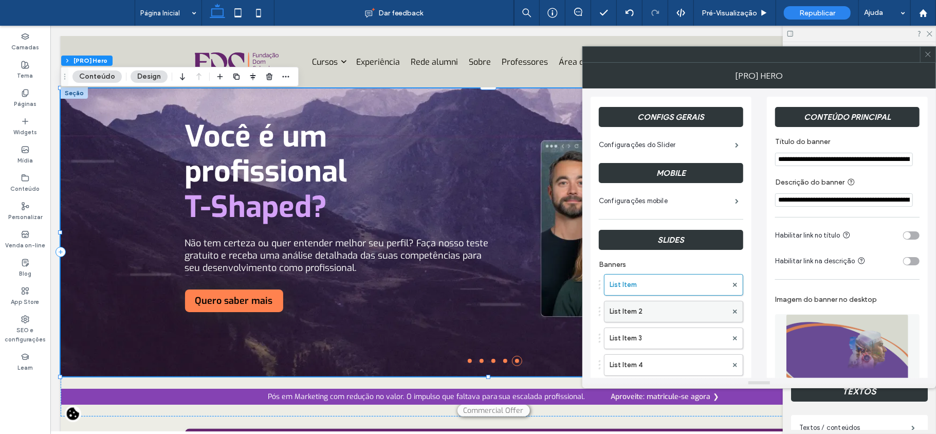
click at [670, 311] on label "List Item 2" at bounding box center [669, 311] width 118 height 21
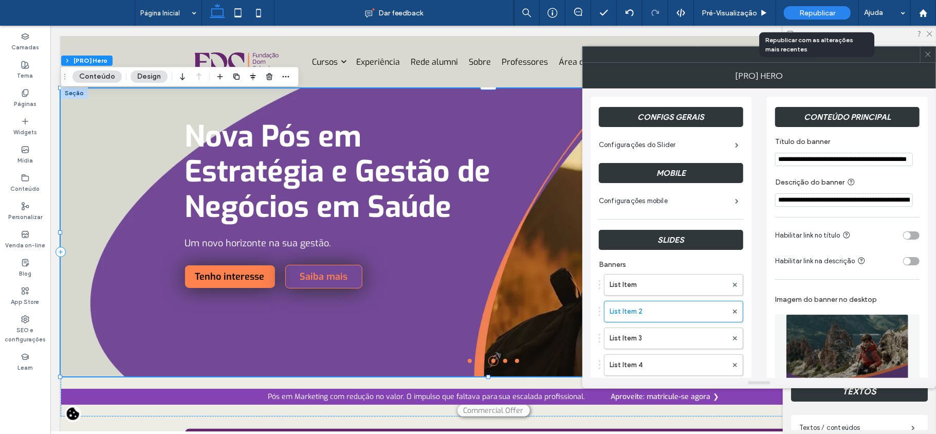
click at [823, 14] on span "Republicar" at bounding box center [817, 13] width 36 height 9
